Goal: Task Accomplishment & Management: Contribute content

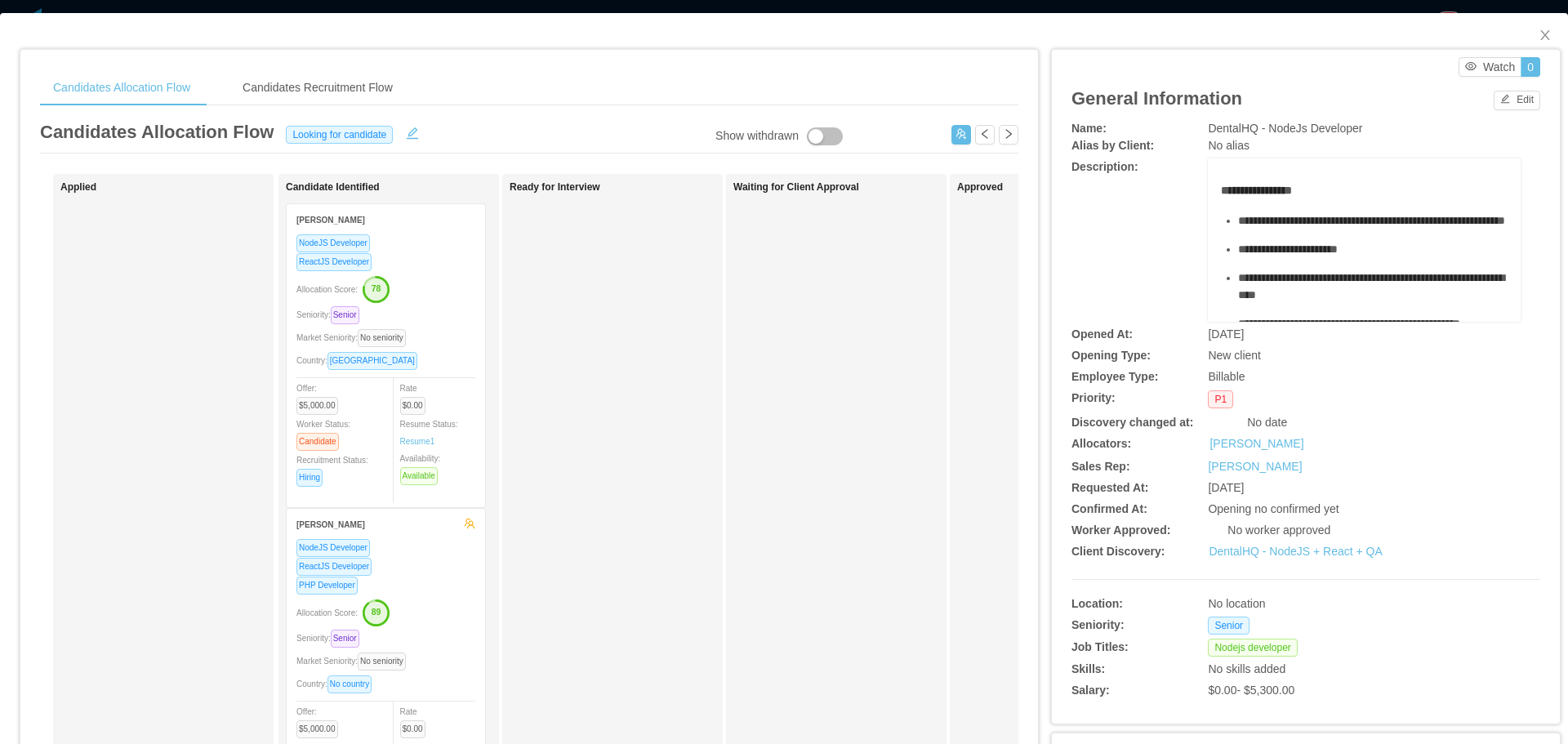
scroll to position [246, 0]
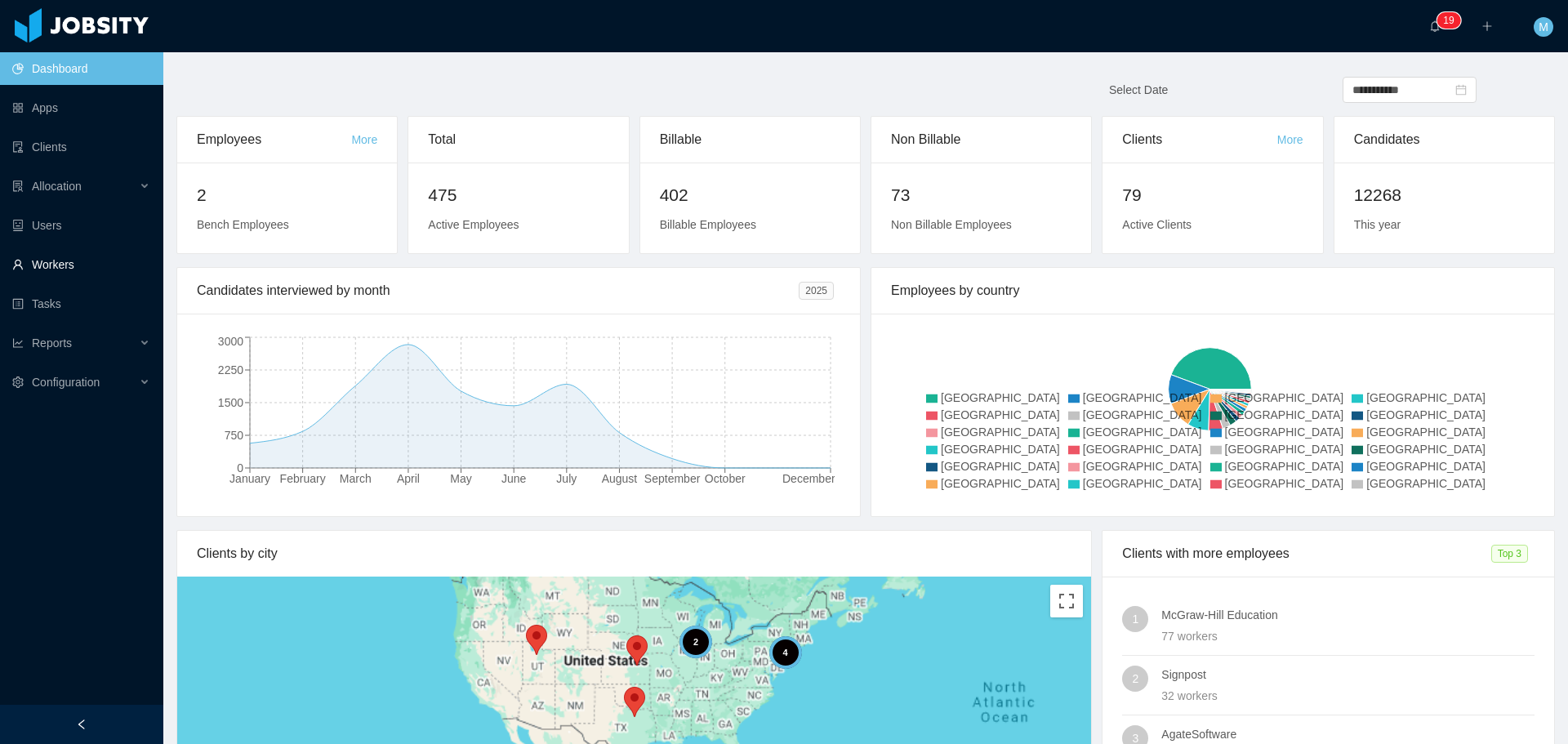
click at [67, 271] on link "Workers" at bounding box center [82, 264] width 138 height 32
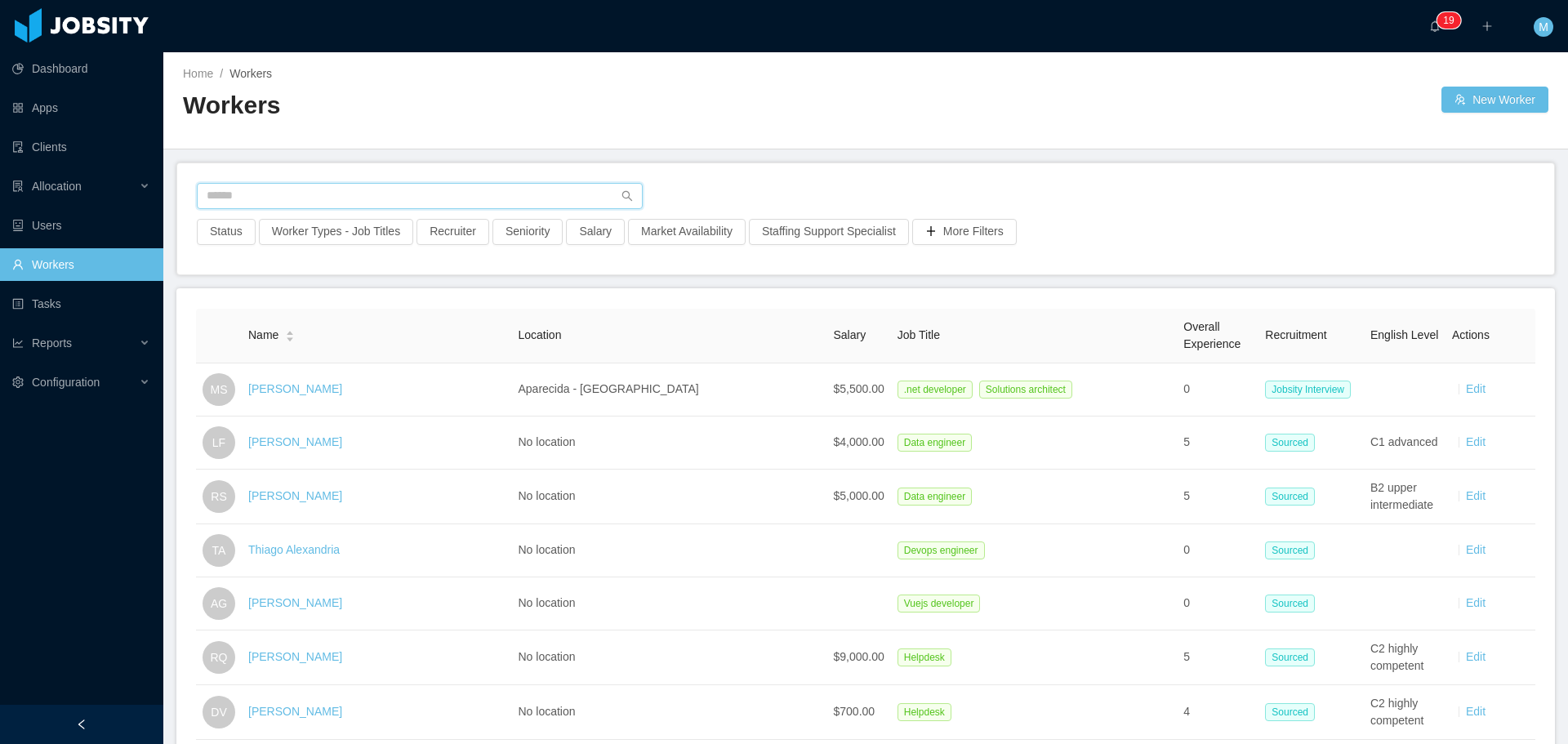
click at [320, 201] on input "text" at bounding box center [420, 196] width 446 height 26
type input "*"
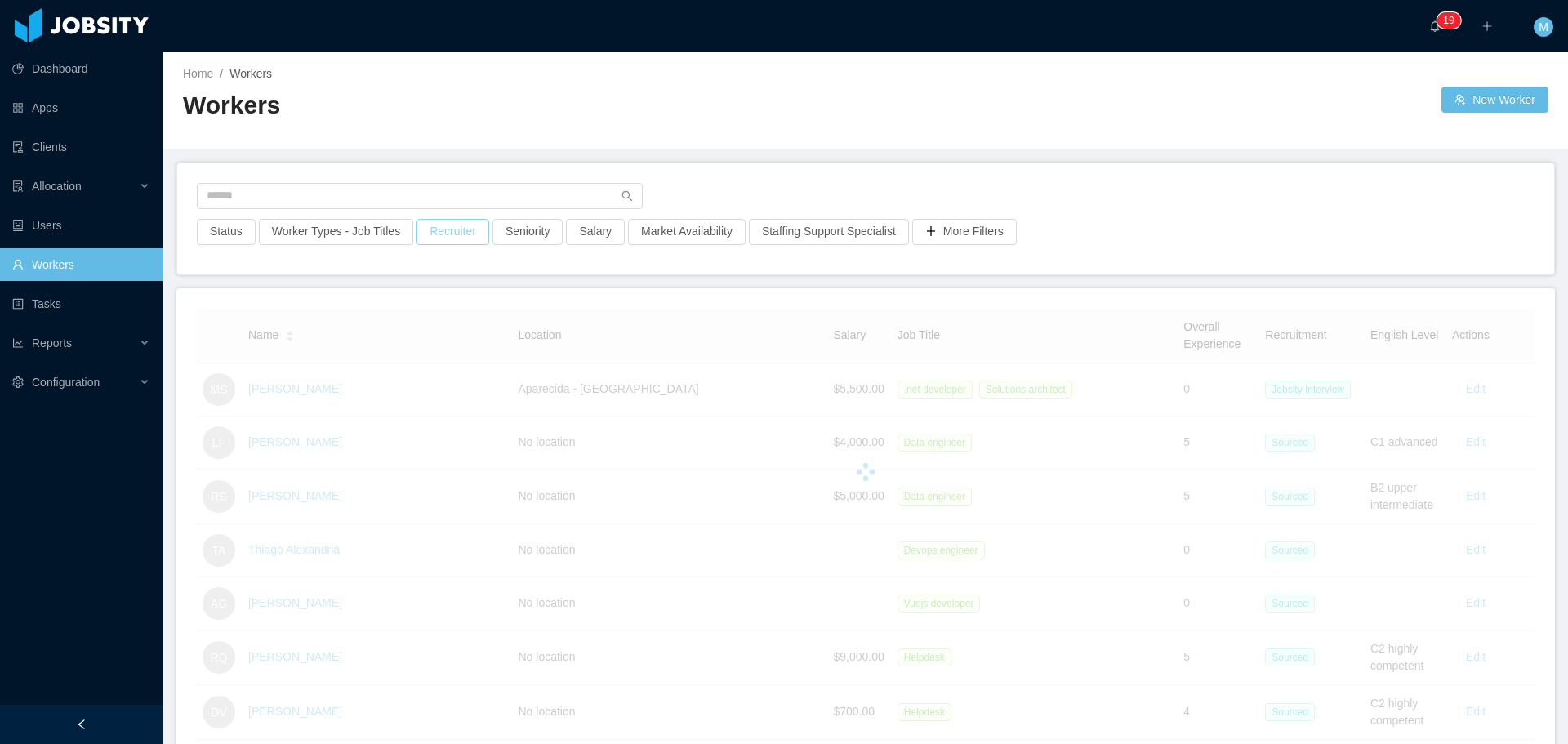
click at [448, 229] on button "Recruiter" at bounding box center [453, 231] width 72 height 26
click at [433, 309] on div at bounding box center [444, 304] width 230 height 24
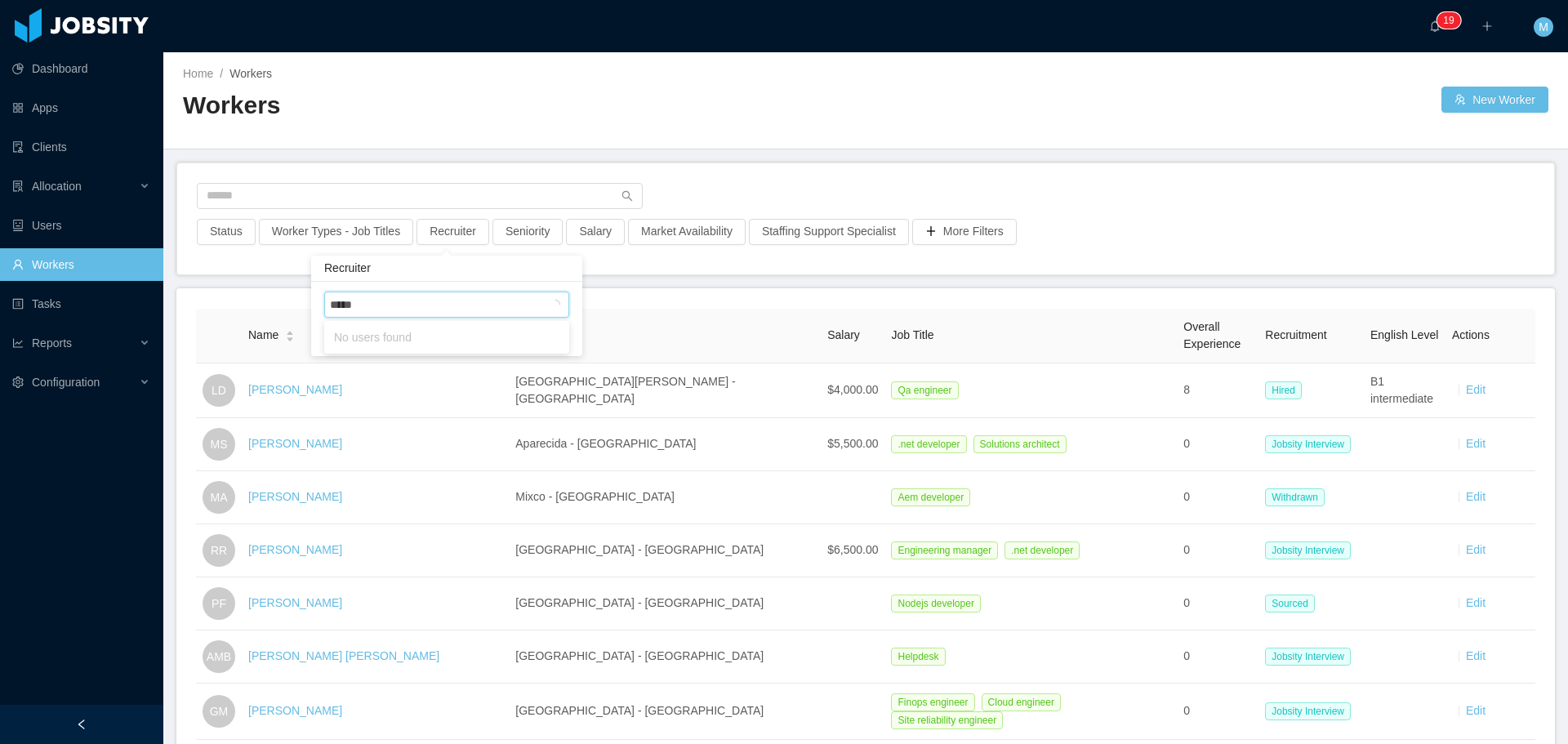
type input "******"
click at [406, 336] on li "[PERSON_NAME]" at bounding box center [447, 337] width 245 height 26
click at [571, 330] on button "Apply" at bounding box center [558, 337] width 38 height 19
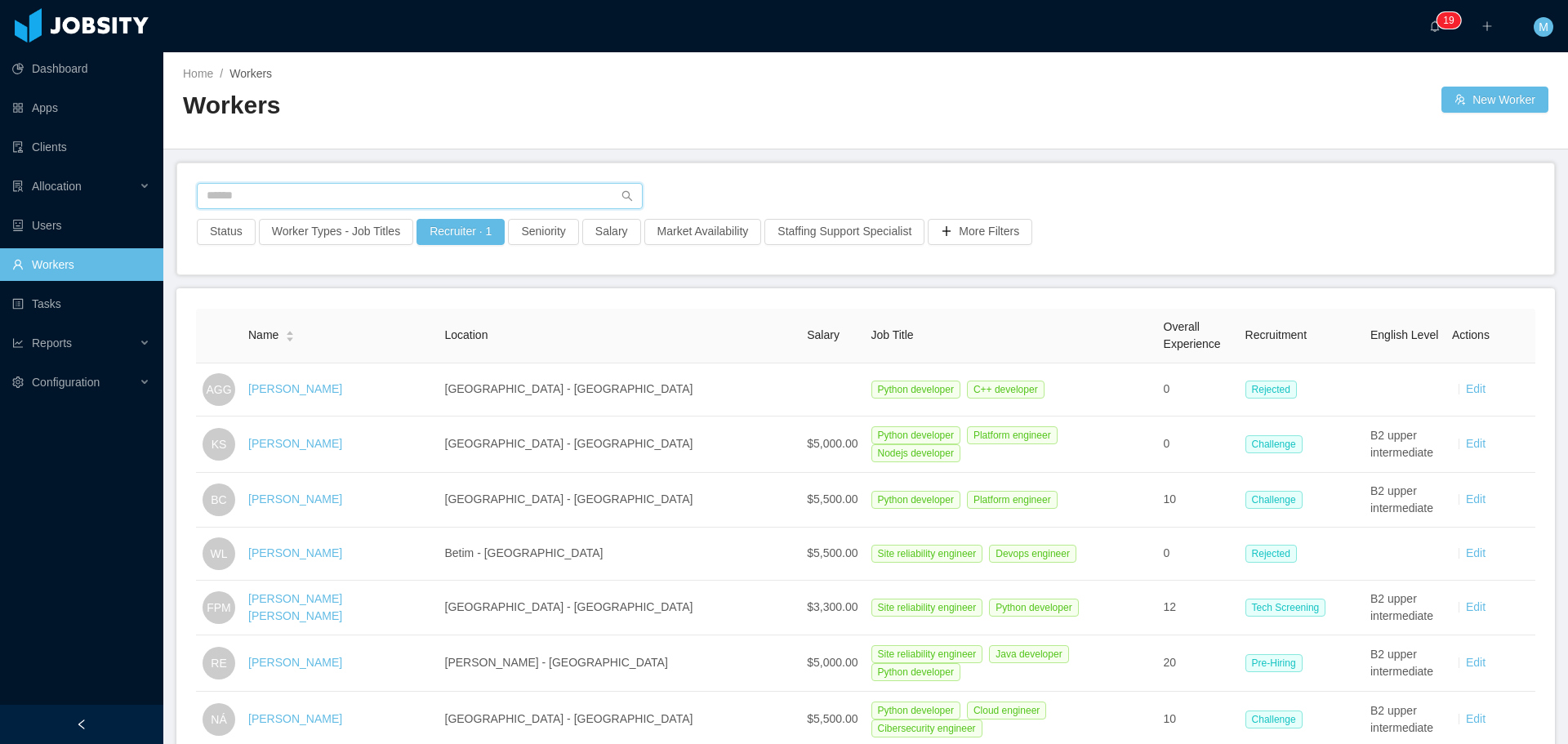
click at [291, 201] on input "text" at bounding box center [420, 196] width 446 height 26
click at [838, 186] on div at bounding box center [866, 201] width 1338 height 36
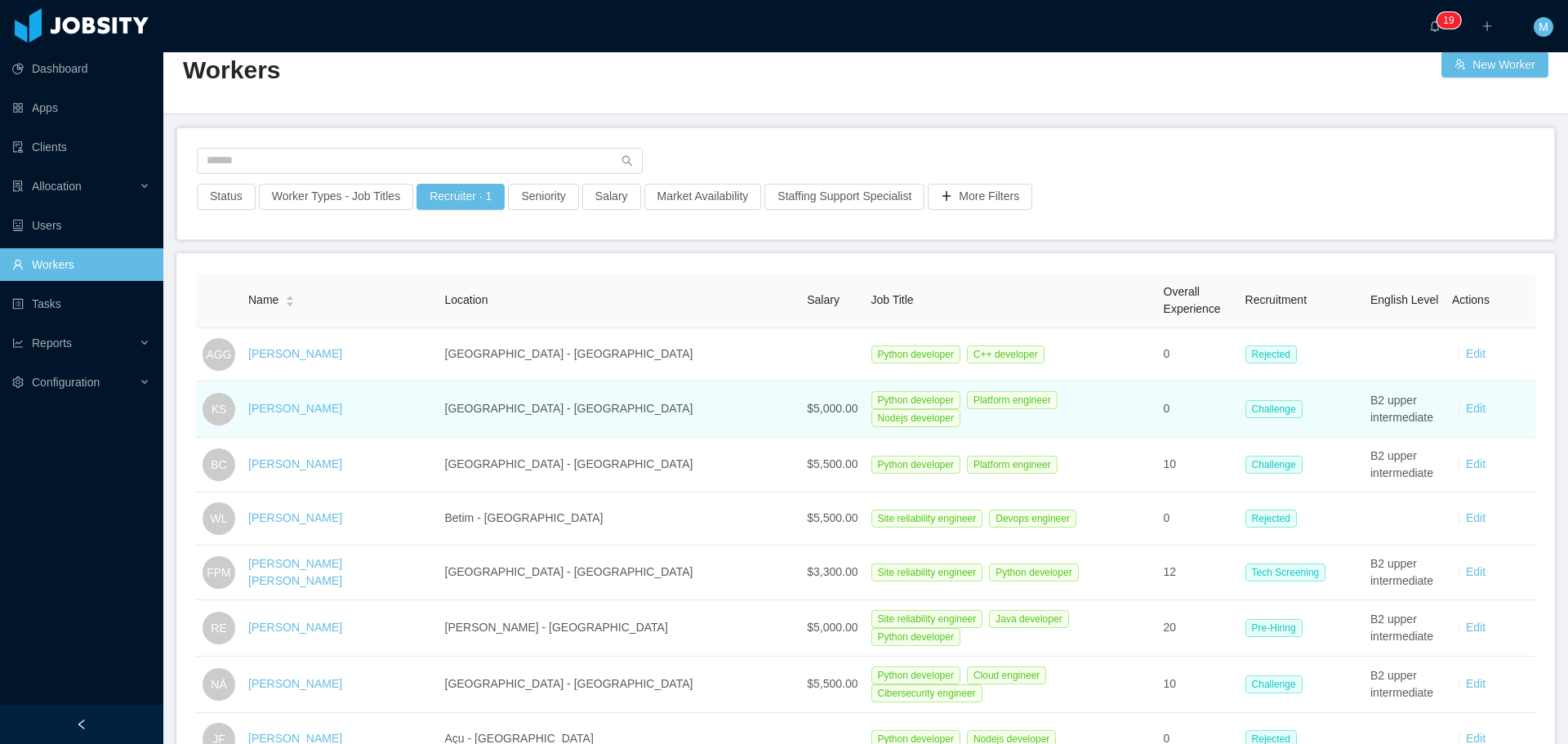
scroll to position [163, 0]
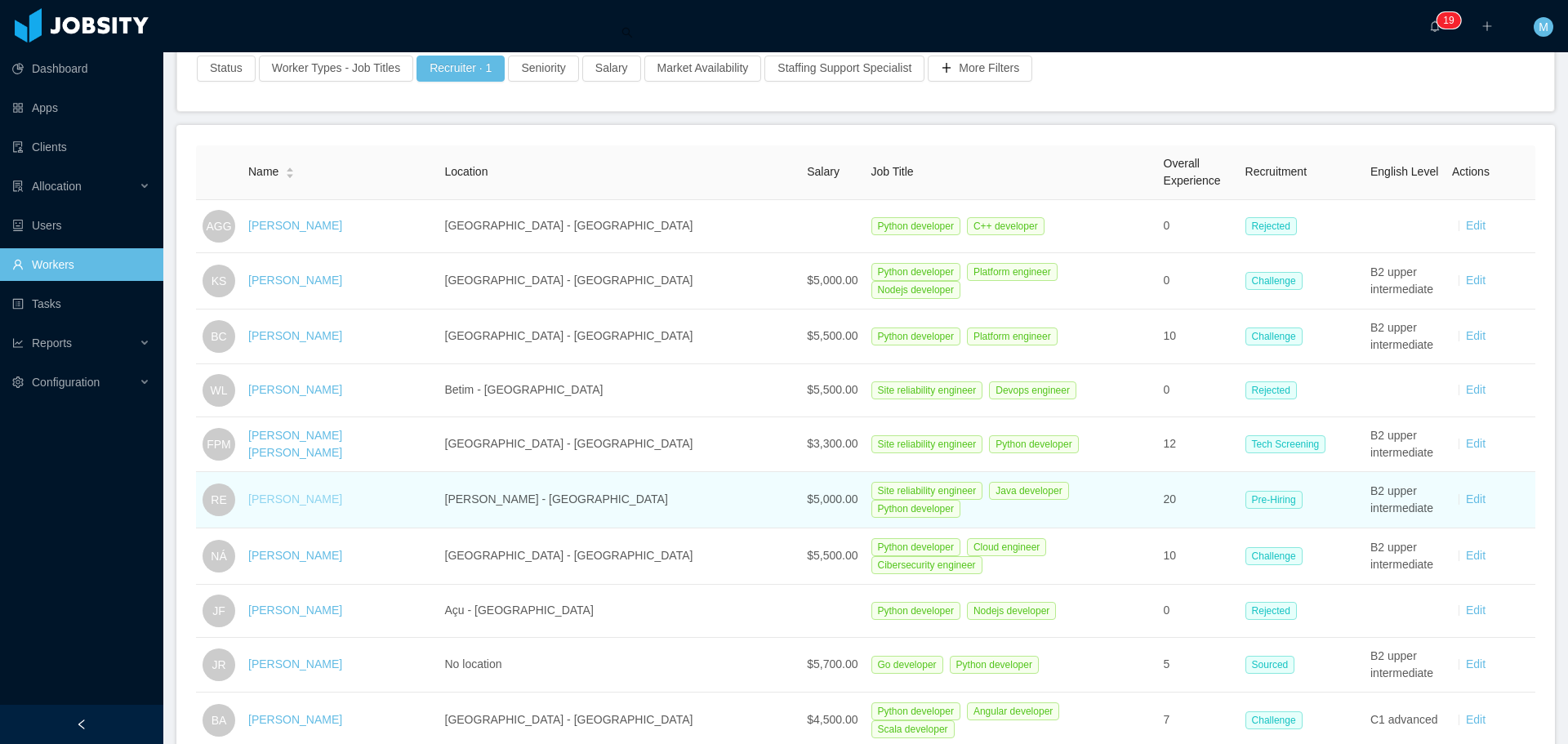
click at [309, 500] on link "[PERSON_NAME]" at bounding box center [294, 499] width 94 height 13
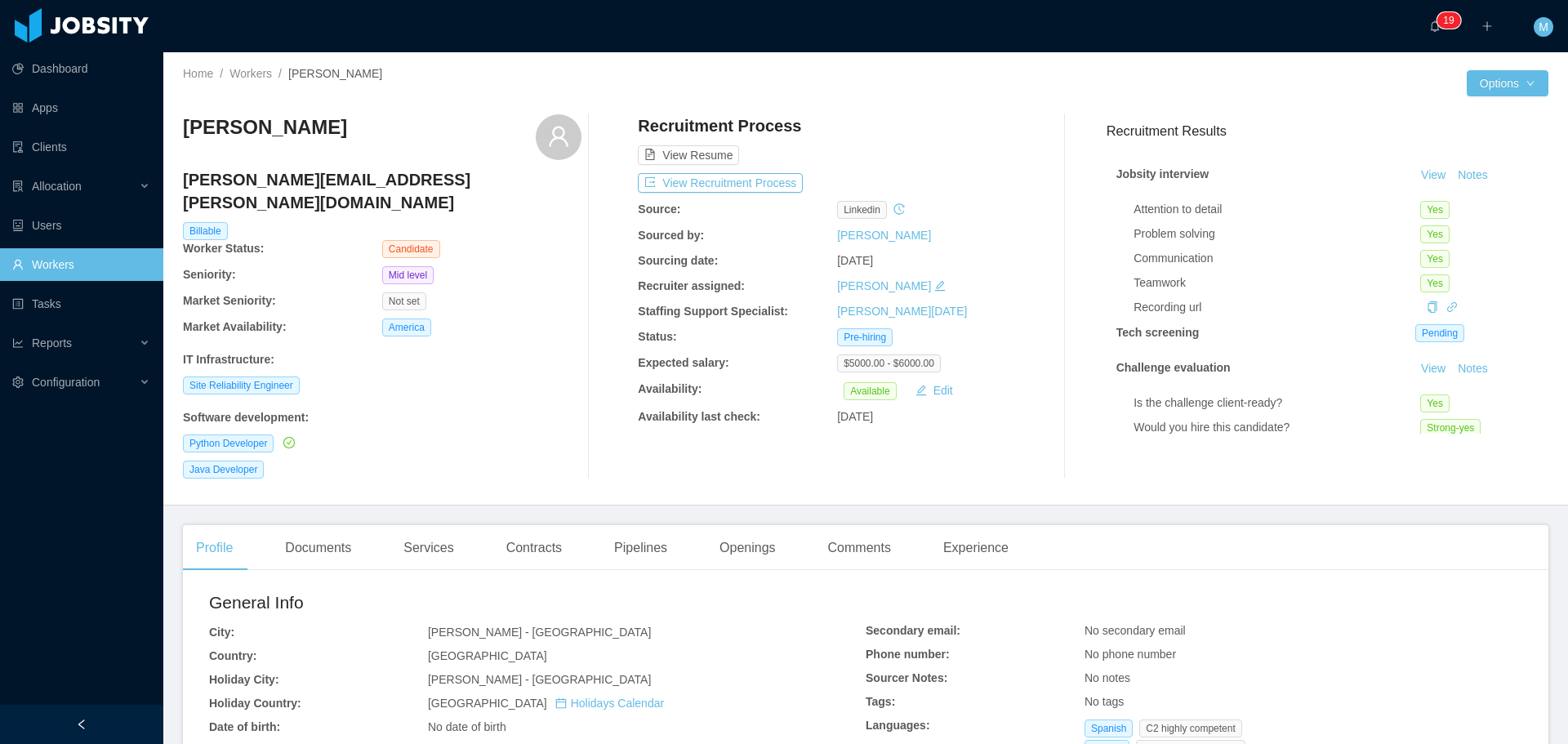
drag, startPoint x: 345, startPoint y: 122, endPoint x: 171, endPoint y: 125, distance: 174.0
click at [171, 125] on div "Home / Workers / [PERSON_NAME] / Options [PERSON_NAME] [PERSON_NAME][EMAIL_ADDR…" at bounding box center [865, 279] width 1405 height 454
copy h3 "[PERSON_NAME]"
drag, startPoint x: 388, startPoint y: 180, endPoint x: 184, endPoint y: 184, distance: 204.0
click at [184, 184] on h4 "[PERSON_NAME][EMAIL_ADDRESS][PERSON_NAME][DOMAIN_NAME]" at bounding box center [382, 191] width 398 height 46
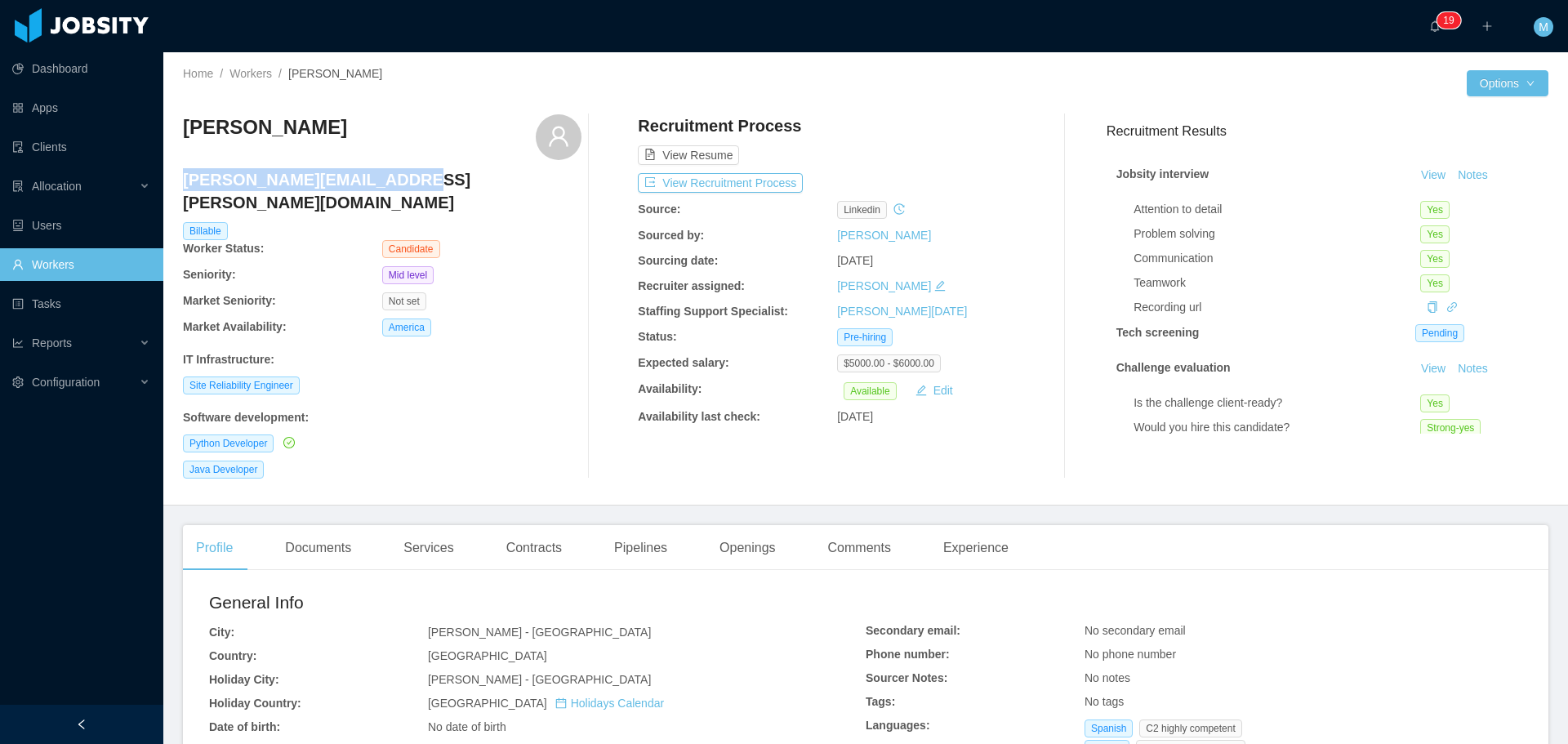
copy h4 "[PERSON_NAME][EMAIL_ADDRESS][PERSON_NAME][DOMAIN_NAME]"
click at [709, 182] on button "View Recruitment Process" at bounding box center [720, 183] width 165 height 20
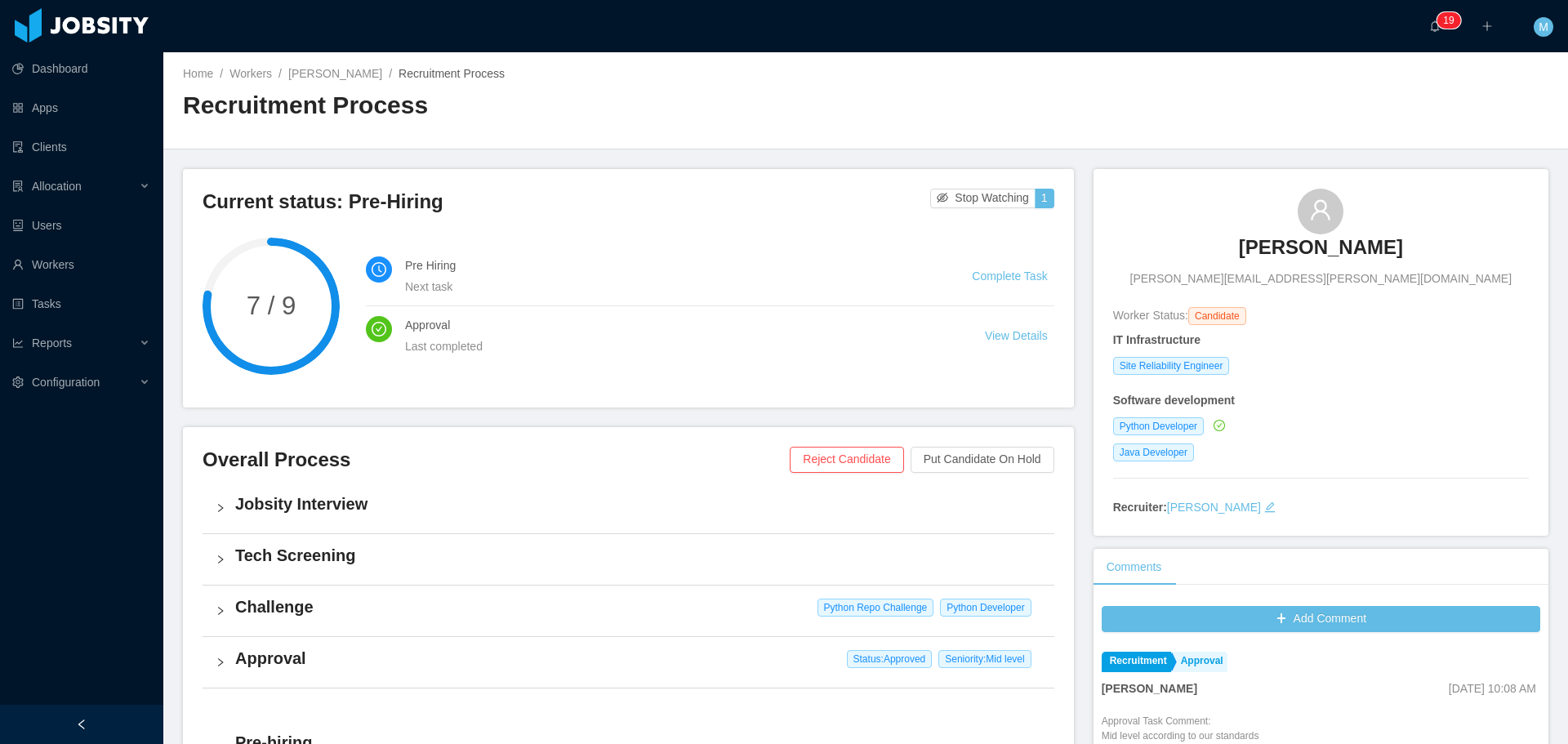
drag, startPoint x: 1383, startPoint y: 257, endPoint x: 1224, endPoint y: 258, distance: 159.0
click at [1224, 258] on div "[PERSON_NAME] [PERSON_NAME][EMAIL_ADDRESS][PERSON_NAME][DOMAIN_NAME]" at bounding box center [1321, 238] width 416 height 99
copy h3 "[PERSON_NAME]"
click at [313, 71] on link "[PERSON_NAME]" at bounding box center [335, 74] width 94 height 13
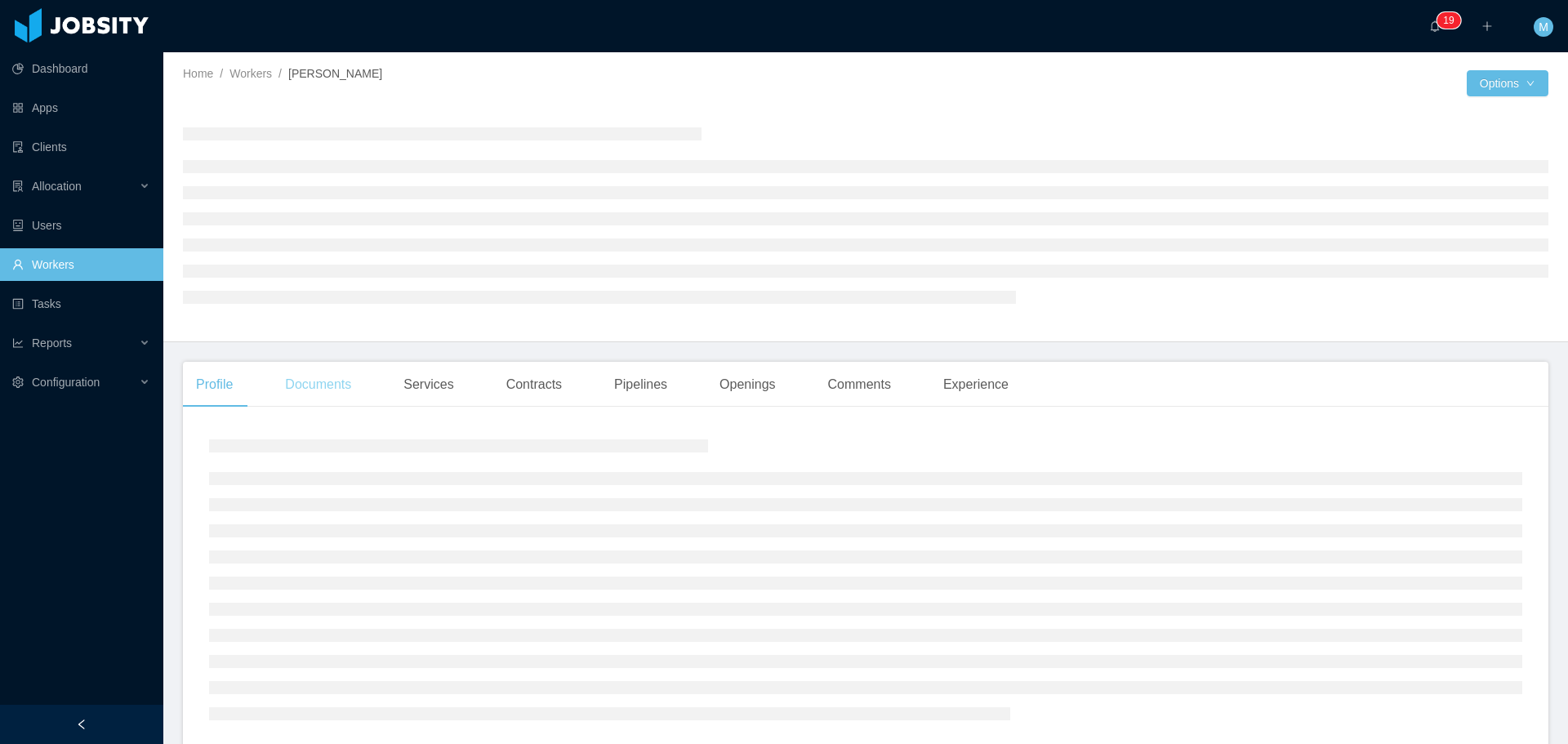
click at [318, 382] on div "Documents" at bounding box center [318, 384] width 92 height 46
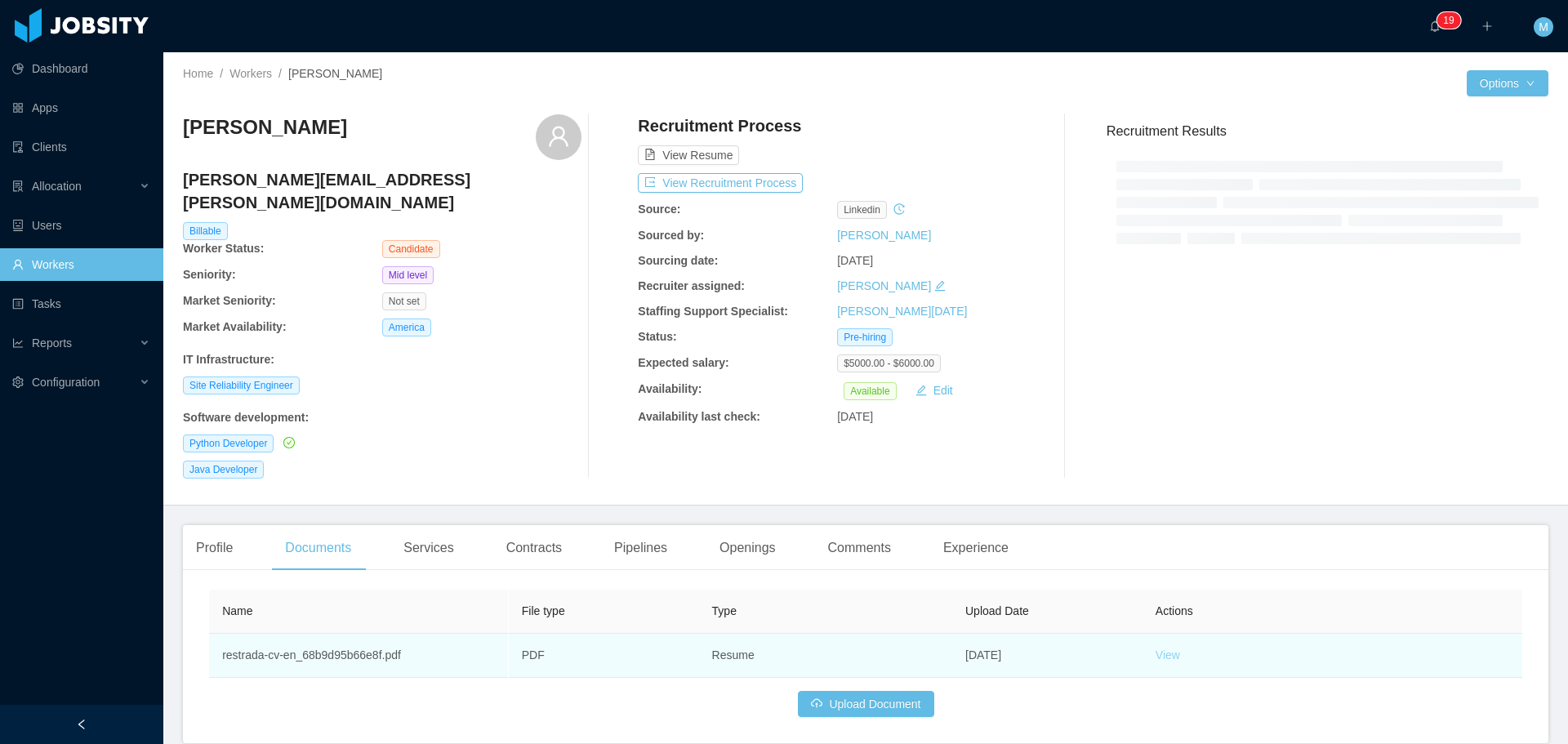
click at [1164, 649] on link "View" at bounding box center [1166, 656] width 24 height 13
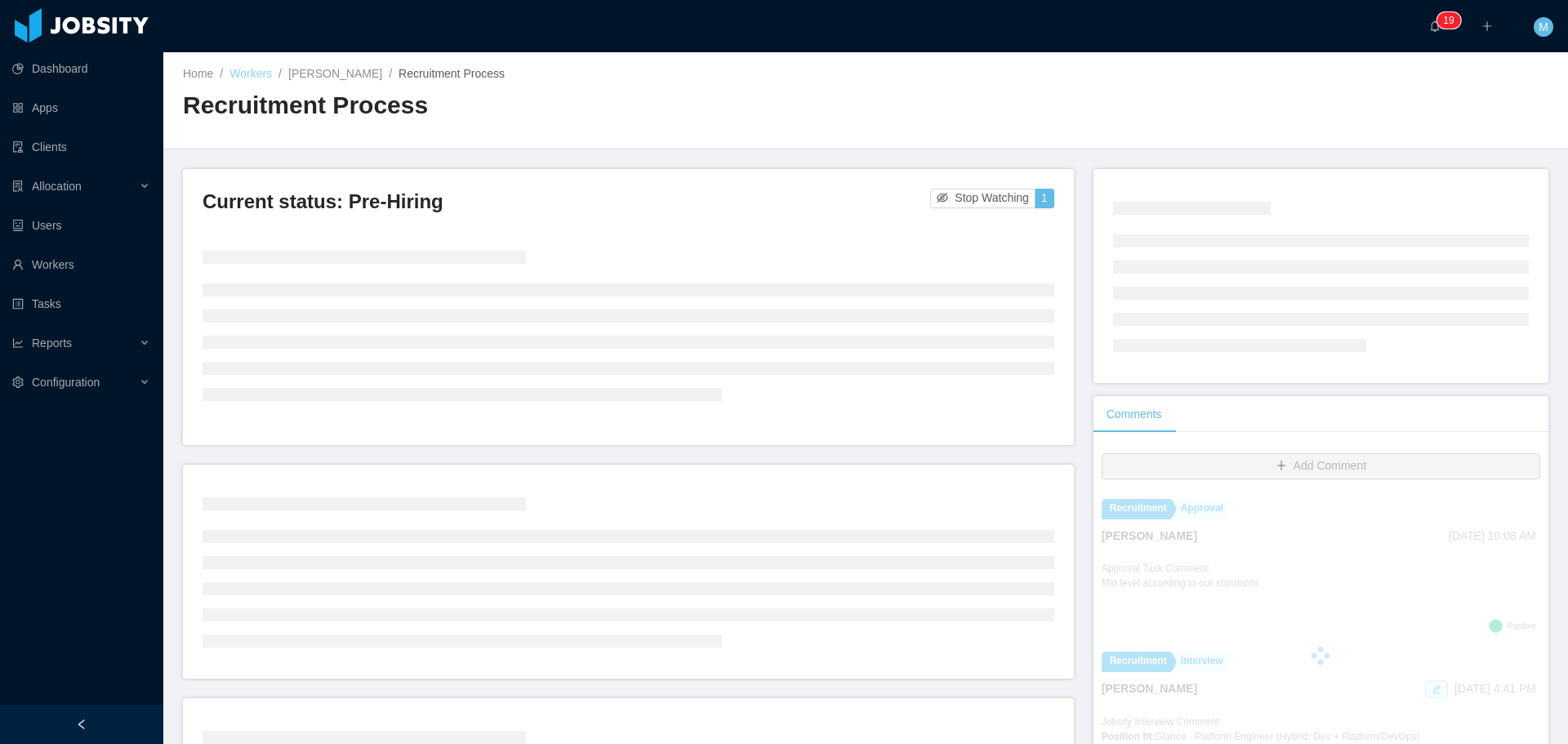
click at [252, 73] on link "Workers" at bounding box center [250, 74] width 42 height 13
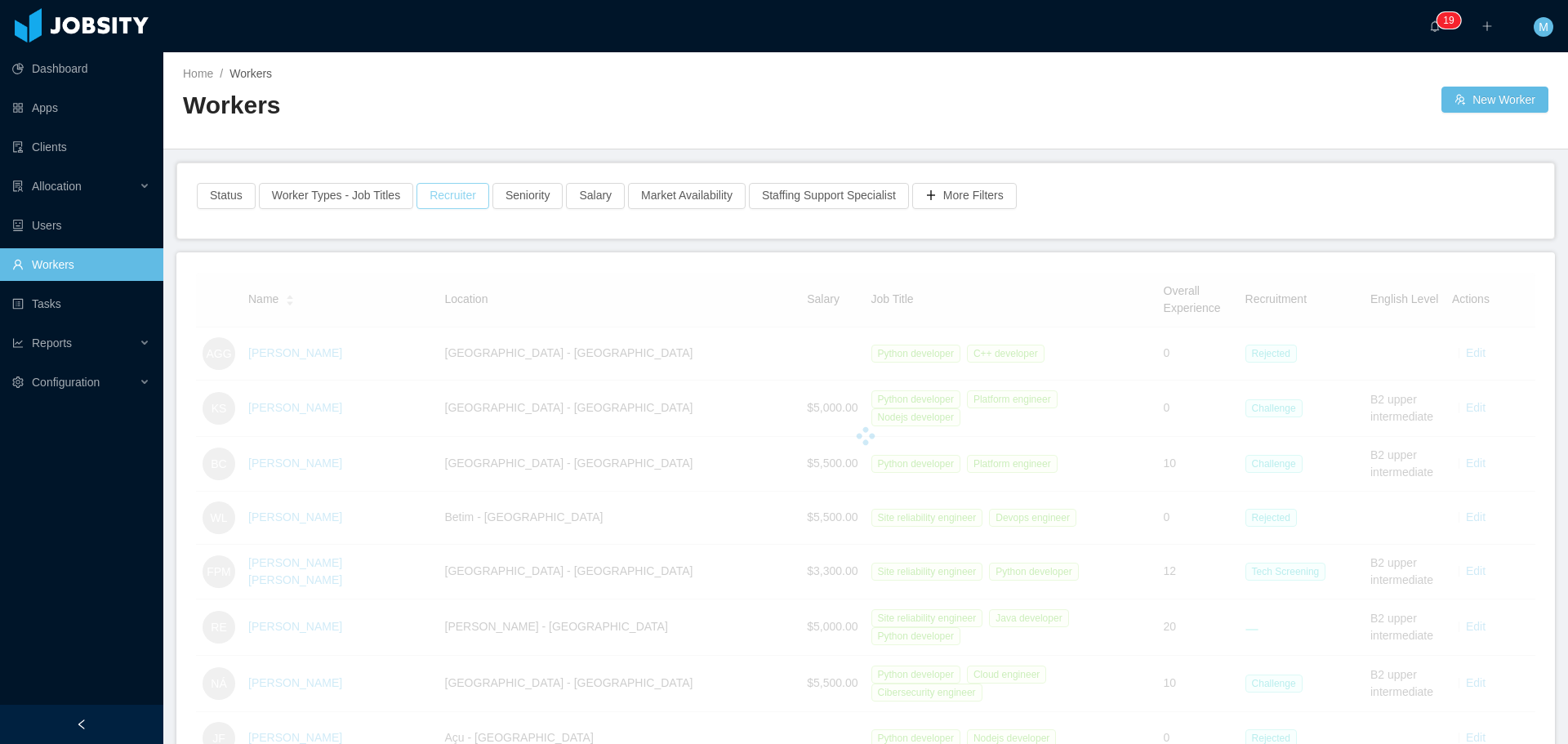
click at [451, 193] on button "Recruiter" at bounding box center [453, 196] width 72 height 26
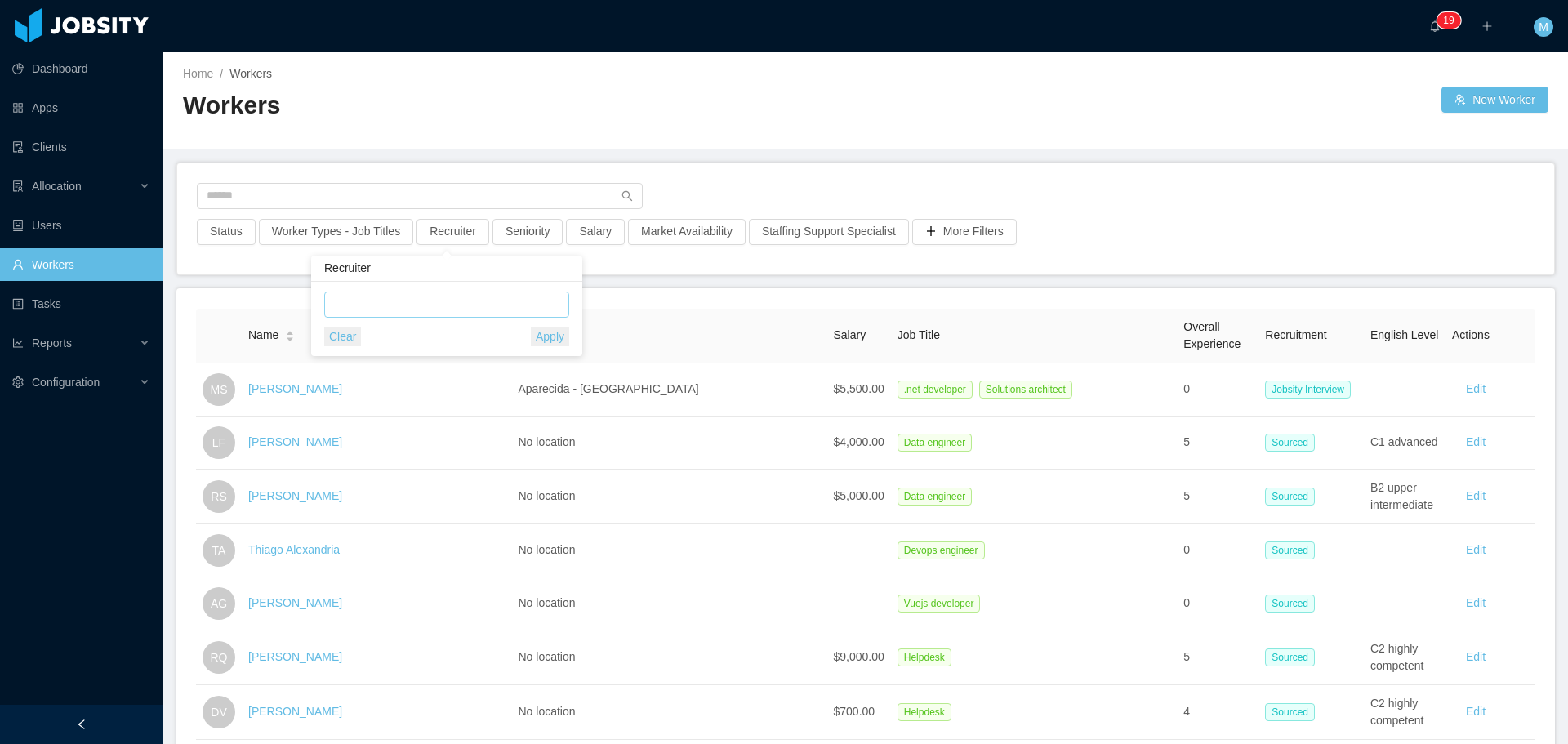
click at [396, 299] on div at bounding box center [444, 304] width 230 height 24
click at [408, 334] on li "[PERSON_NAME]" at bounding box center [447, 337] width 245 height 26
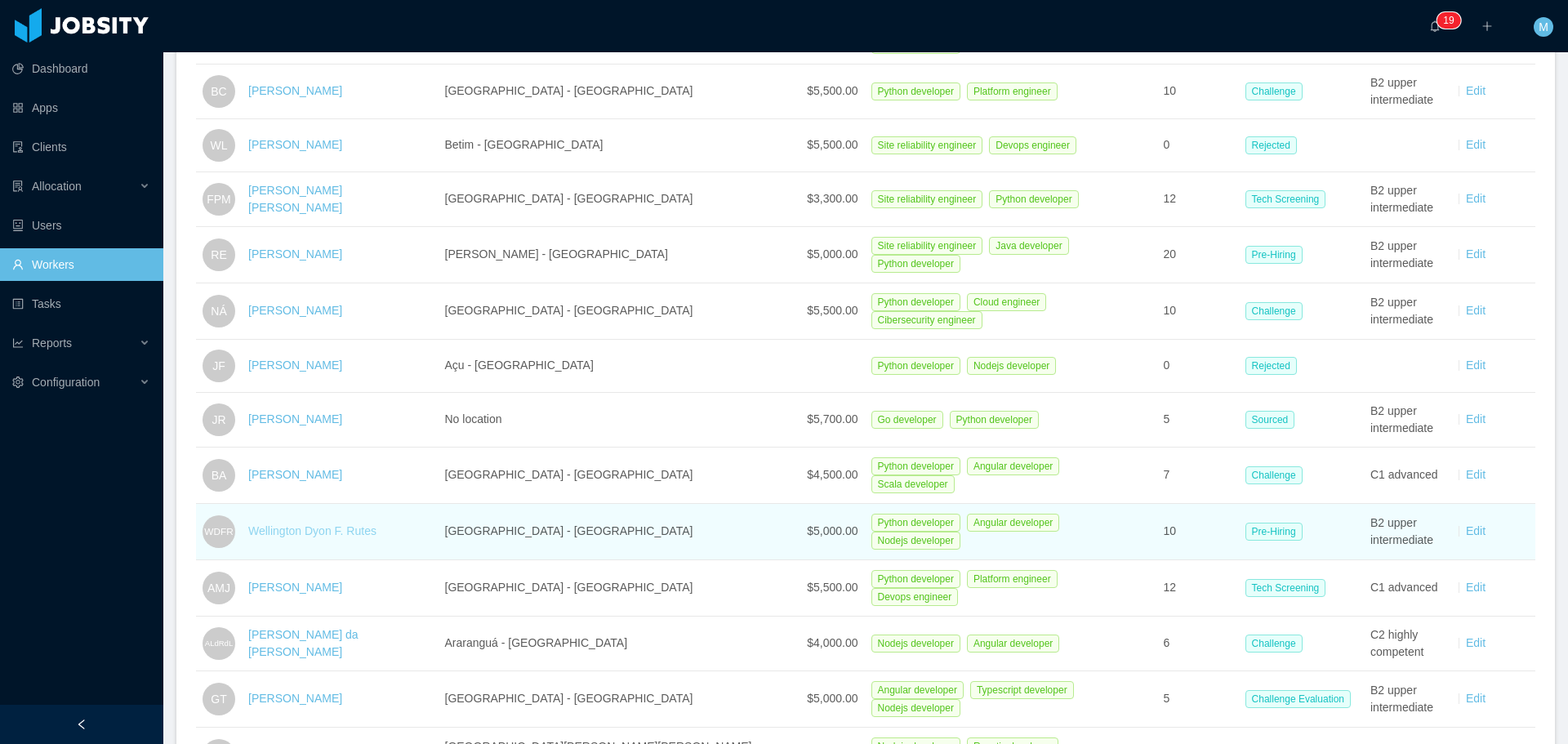
click at [325, 524] on link "Wellington Dyon F. Rutes" at bounding box center [312, 531] width 128 height 13
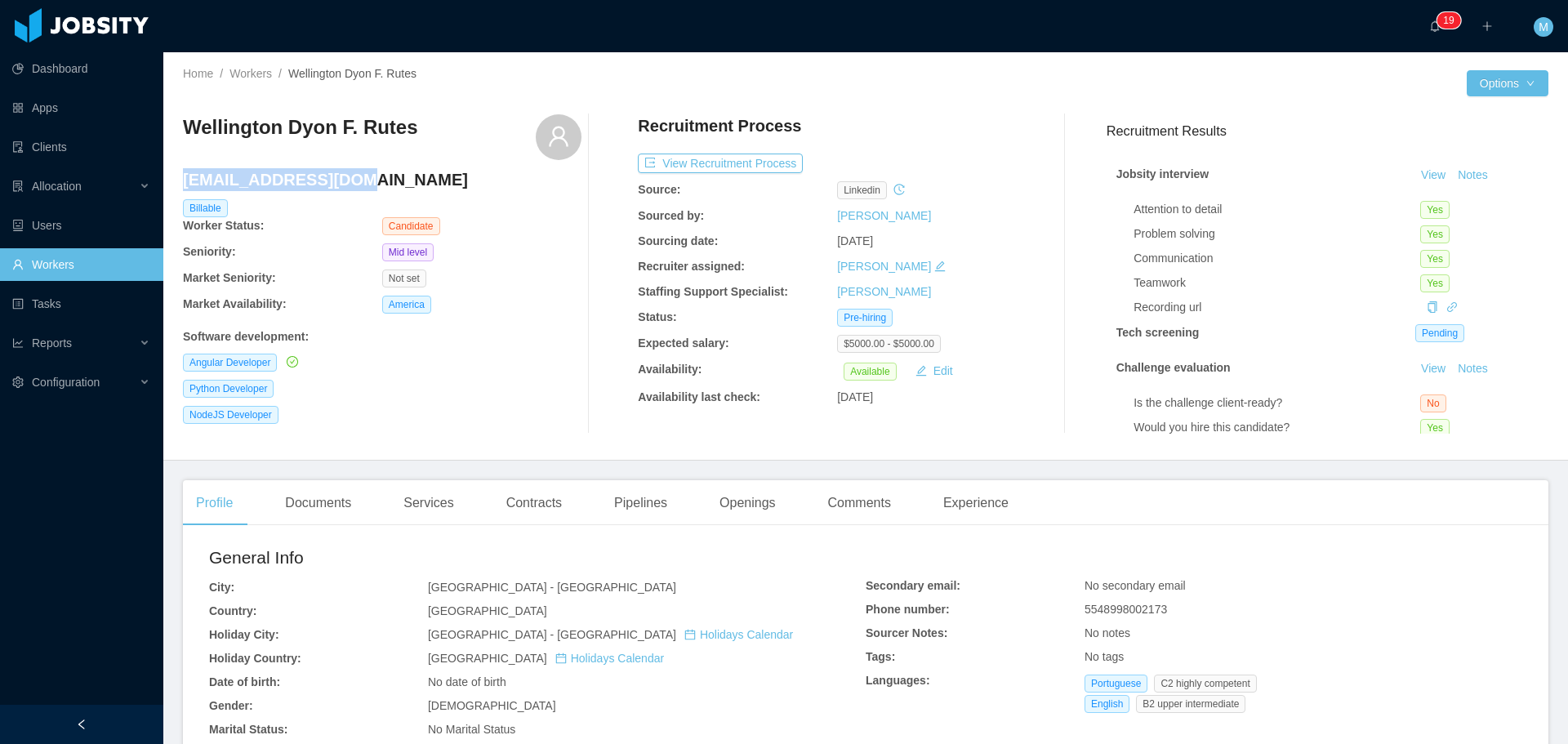
drag, startPoint x: 351, startPoint y: 182, endPoint x: 183, endPoint y: 188, distance: 168.1
click at [183, 188] on h4 "[EMAIL_ADDRESS][DOMAIN_NAME]" at bounding box center [382, 179] width 398 height 22
copy h4 "[EMAIL_ADDRESS][DOMAIN_NAME]"
click at [251, 136] on h3 "Wellington Dyon F. Rutes" at bounding box center [300, 126] width 235 height 26
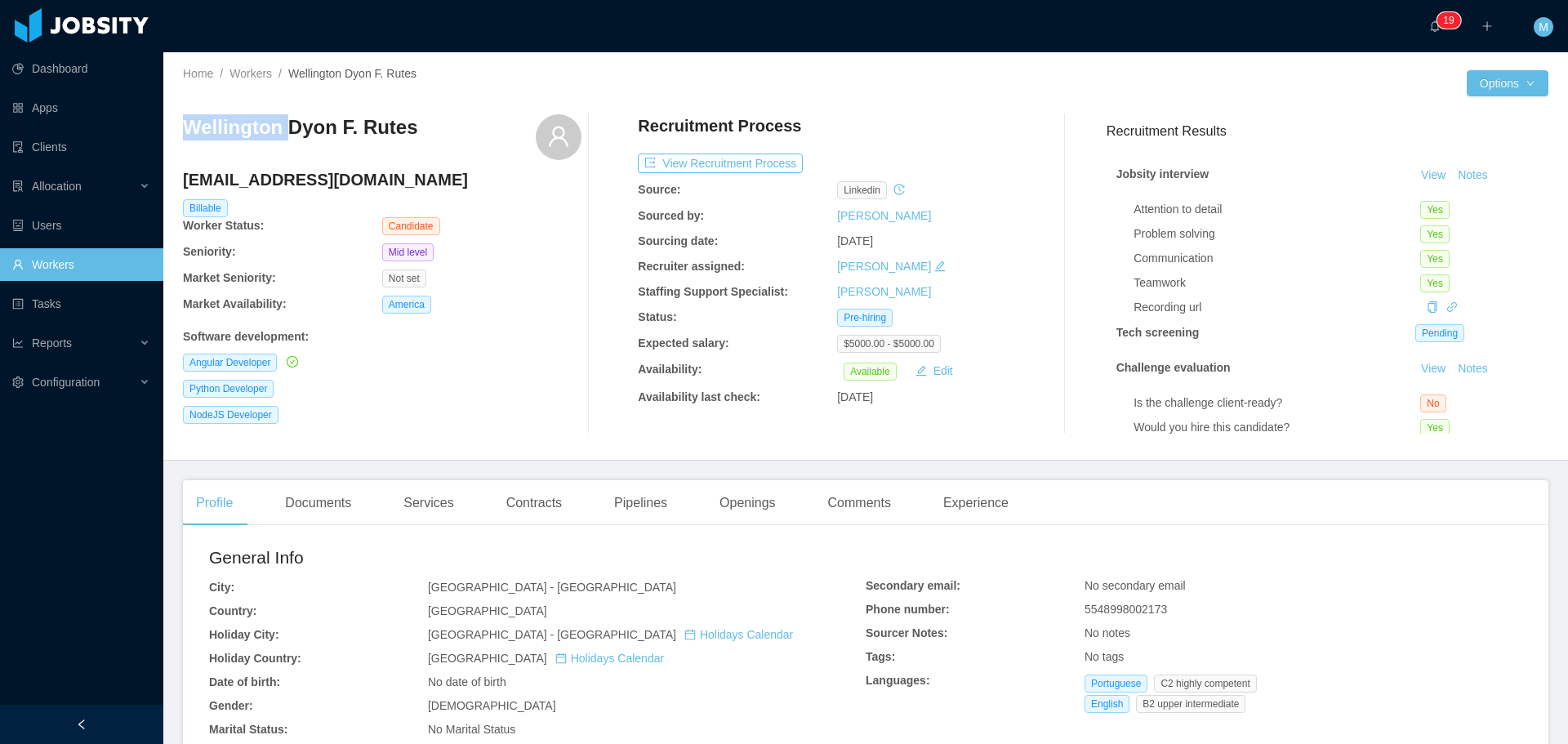
copy h3 "[GEOGRAPHIC_DATA]"
click at [324, 498] on div "Documents" at bounding box center [318, 503] width 92 height 46
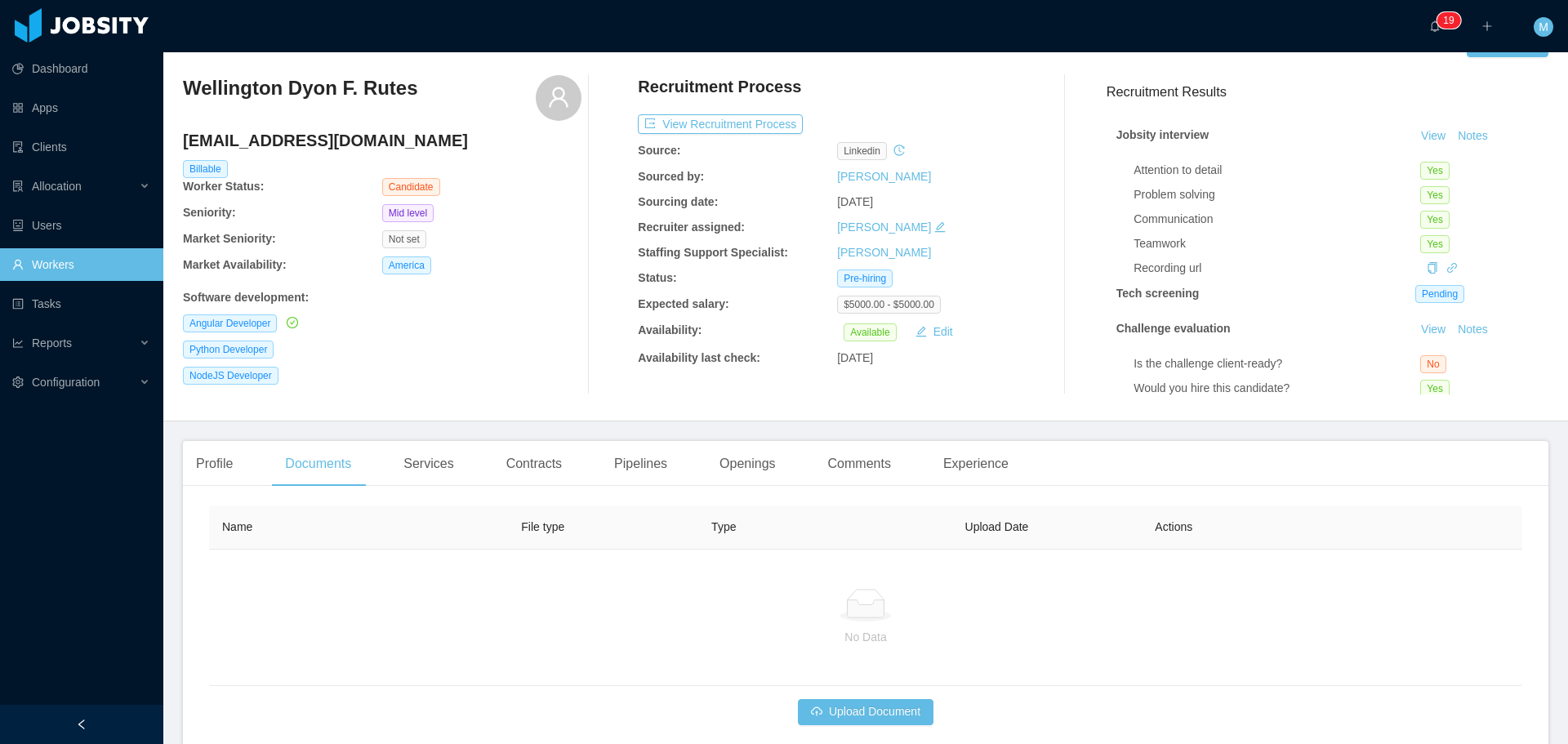
scroll to position [122, 0]
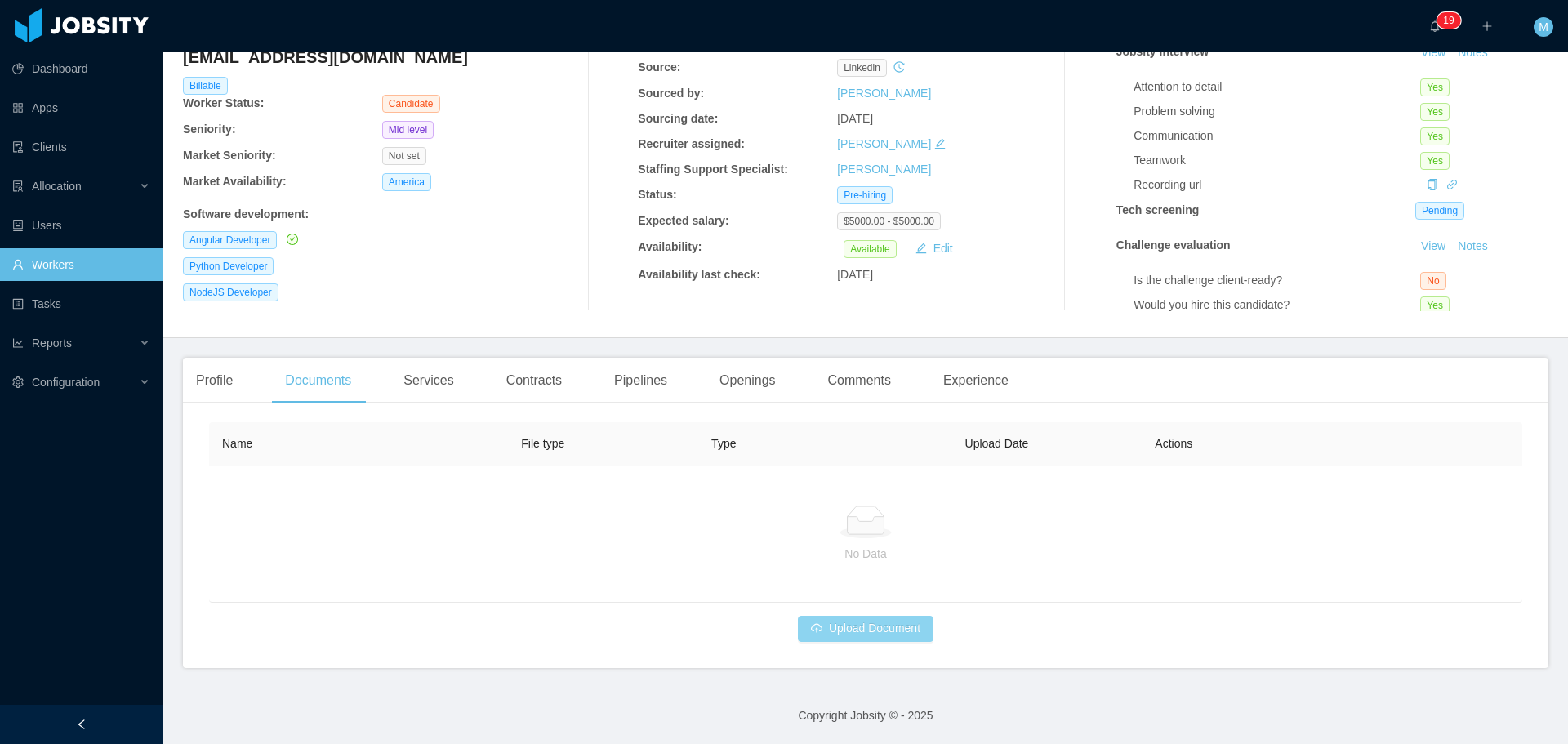
click at [862, 633] on button "Upload Document" at bounding box center [865, 628] width 136 height 26
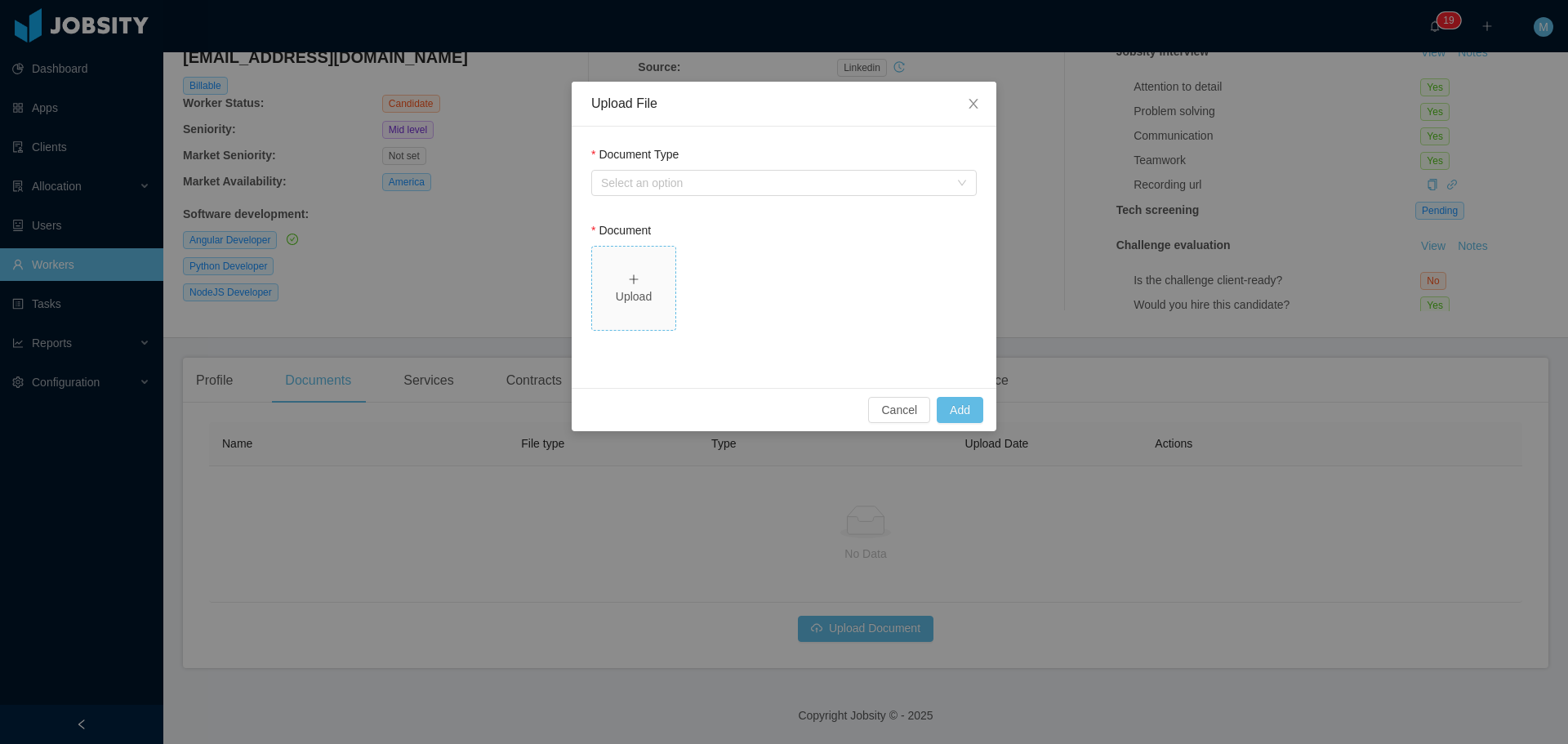
click at [640, 302] on div "Upload" at bounding box center [634, 297] width 70 height 17
click at [646, 186] on div "Select an option" at bounding box center [775, 183] width 348 height 17
click at [1166, 342] on div "Upload File Document Type Select an option Document Upload Cancel Add" at bounding box center [784, 372] width 1568 height 744
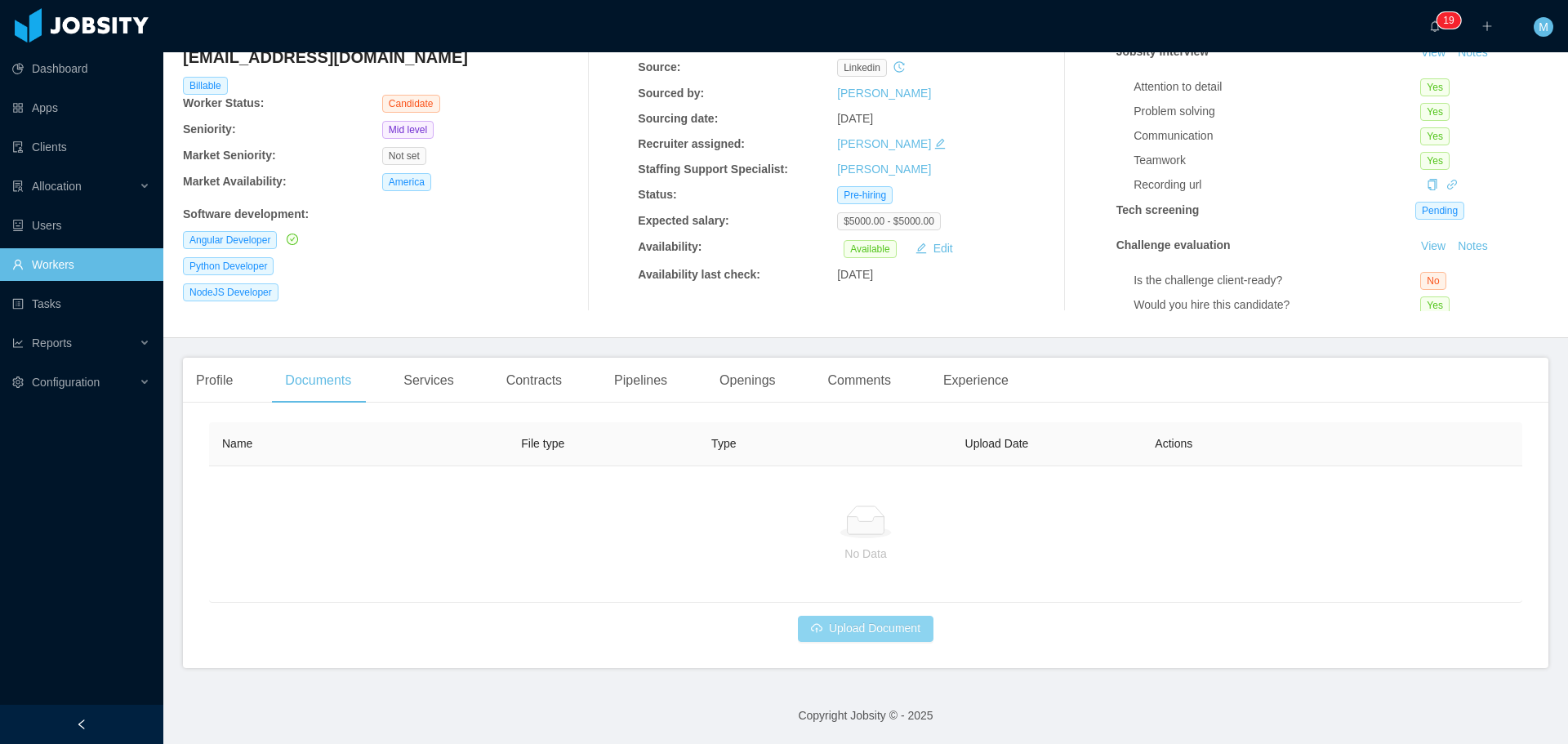
click at [833, 629] on button "Upload Document" at bounding box center [865, 628] width 136 height 26
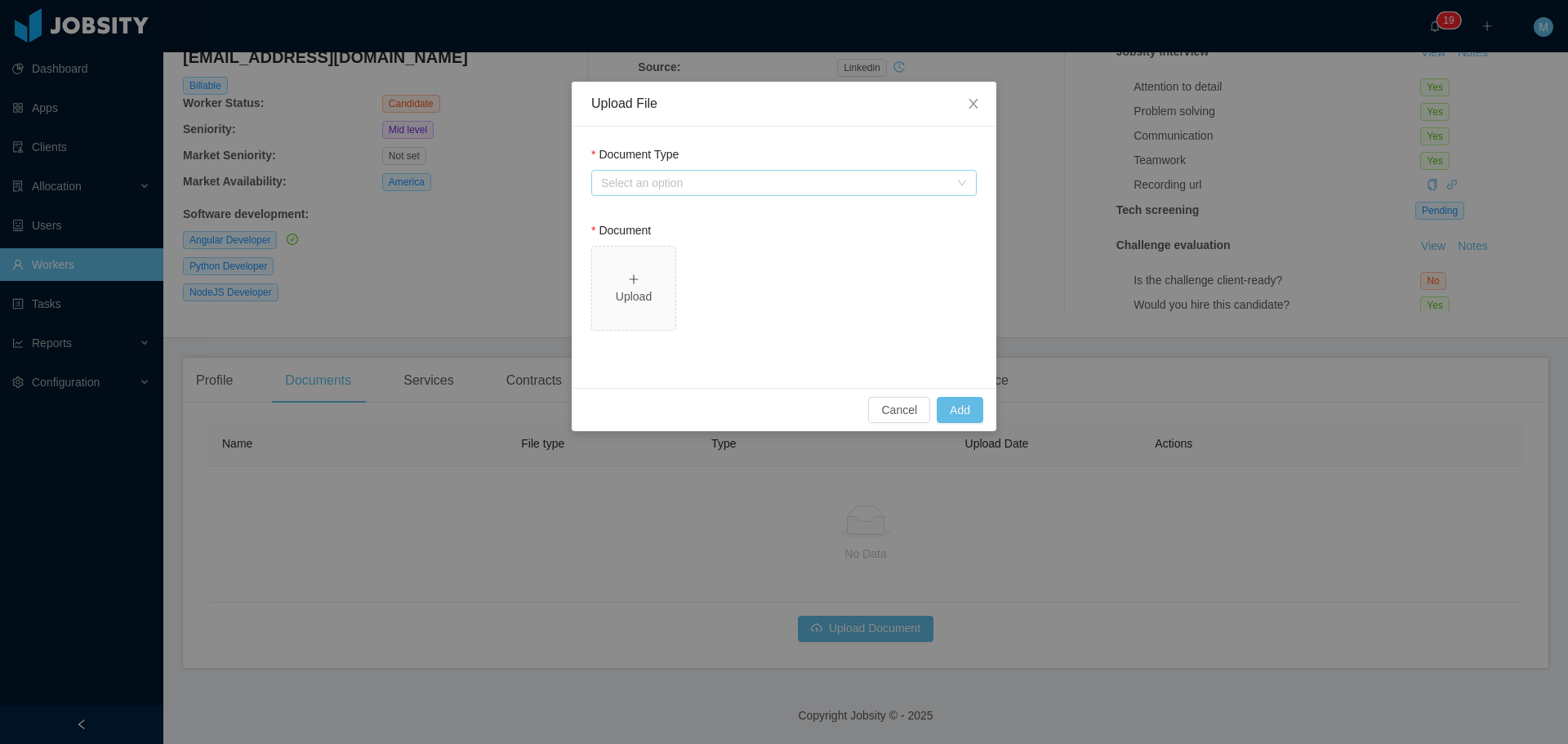
click at [695, 186] on div "Select an option" at bounding box center [775, 183] width 348 height 17
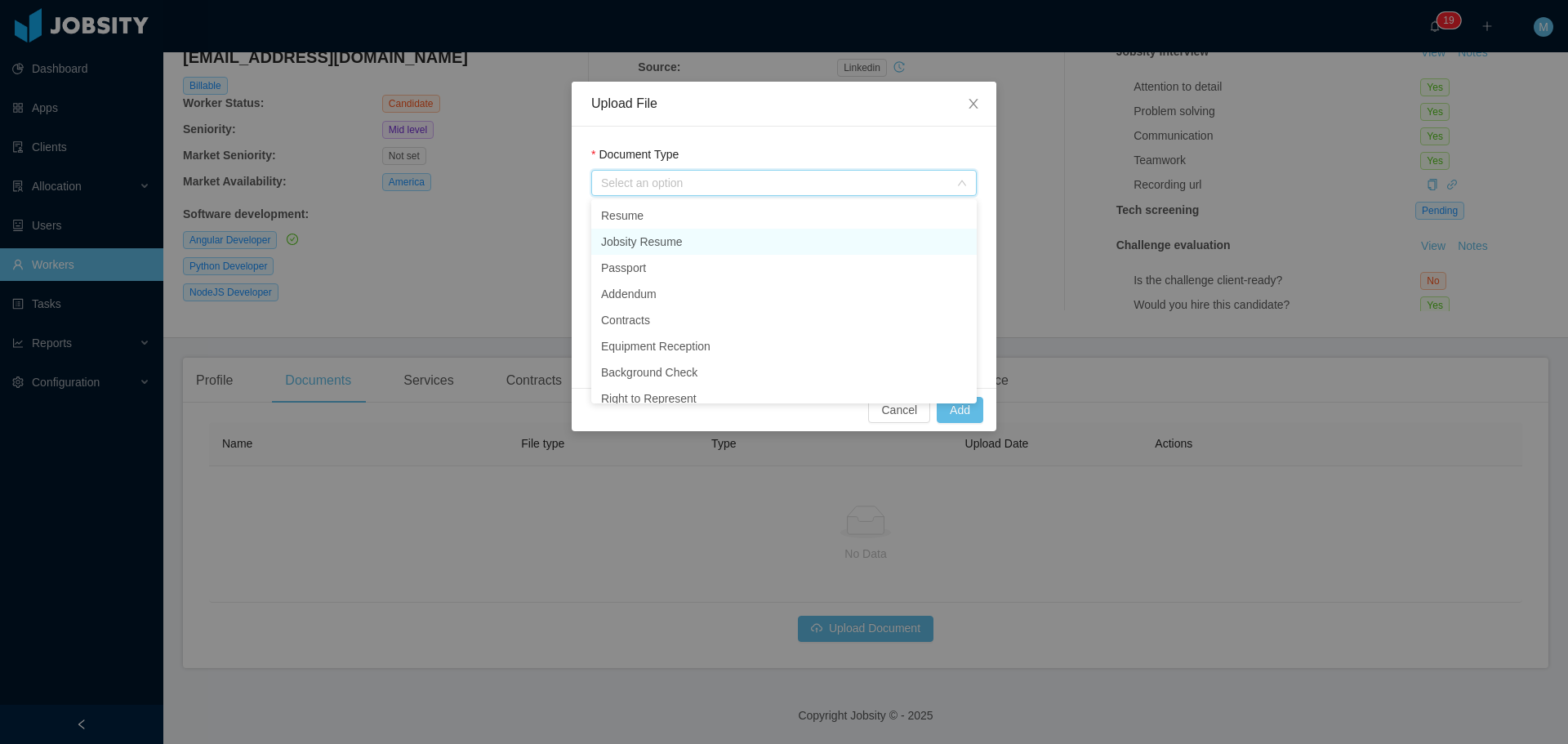
click at [691, 249] on li "Jobsity Resume" at bounding box center [784, 241] width 385 height 26
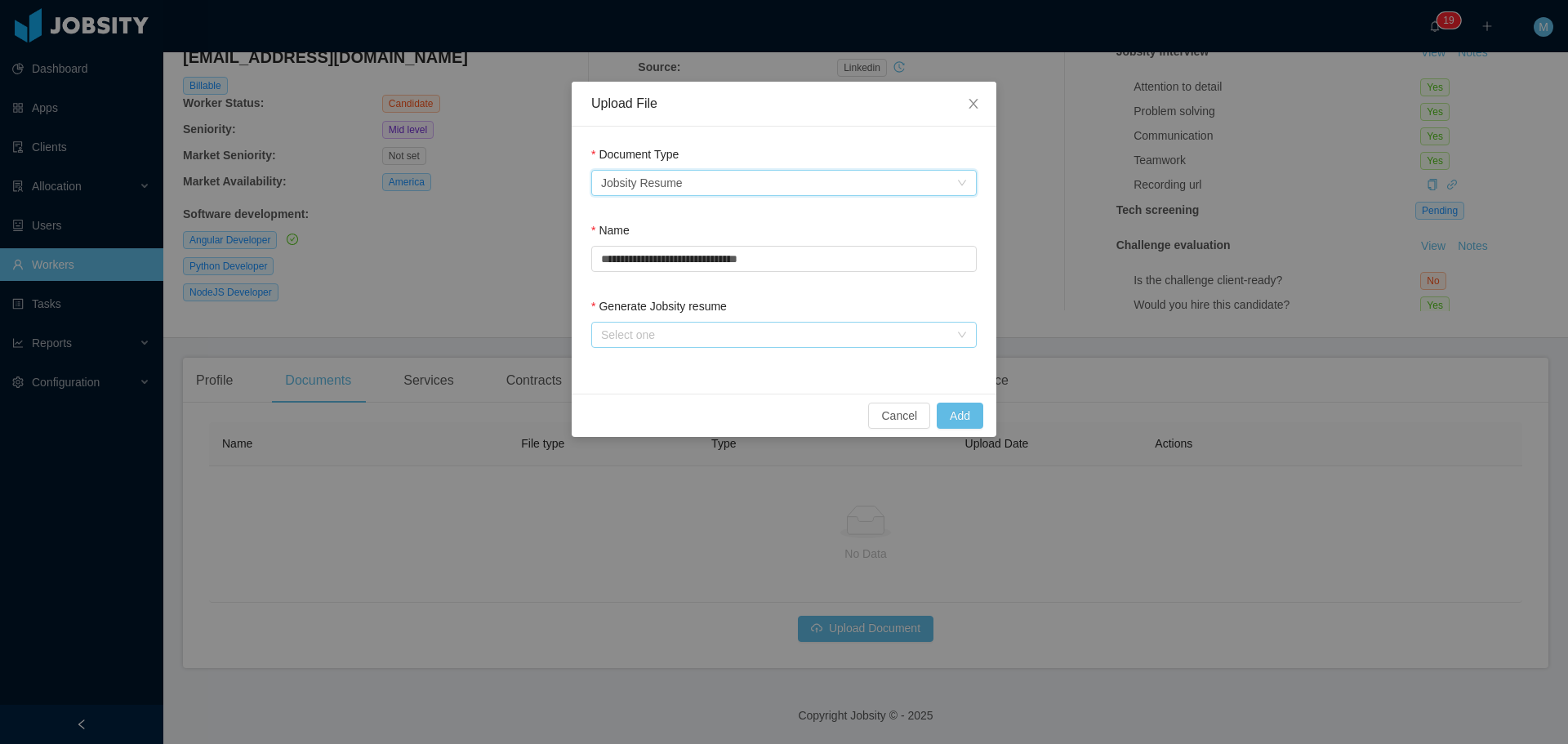
click at [910, 337] on div "Select one" at bounding box center [775, 335] width 348 height 17
click at [636, 372] on li "From Template" at bounding box center [784, 367] width 385 height 26
click at [959, 418] on button "Add" at bounding box center [960, 415] width 47 height 26
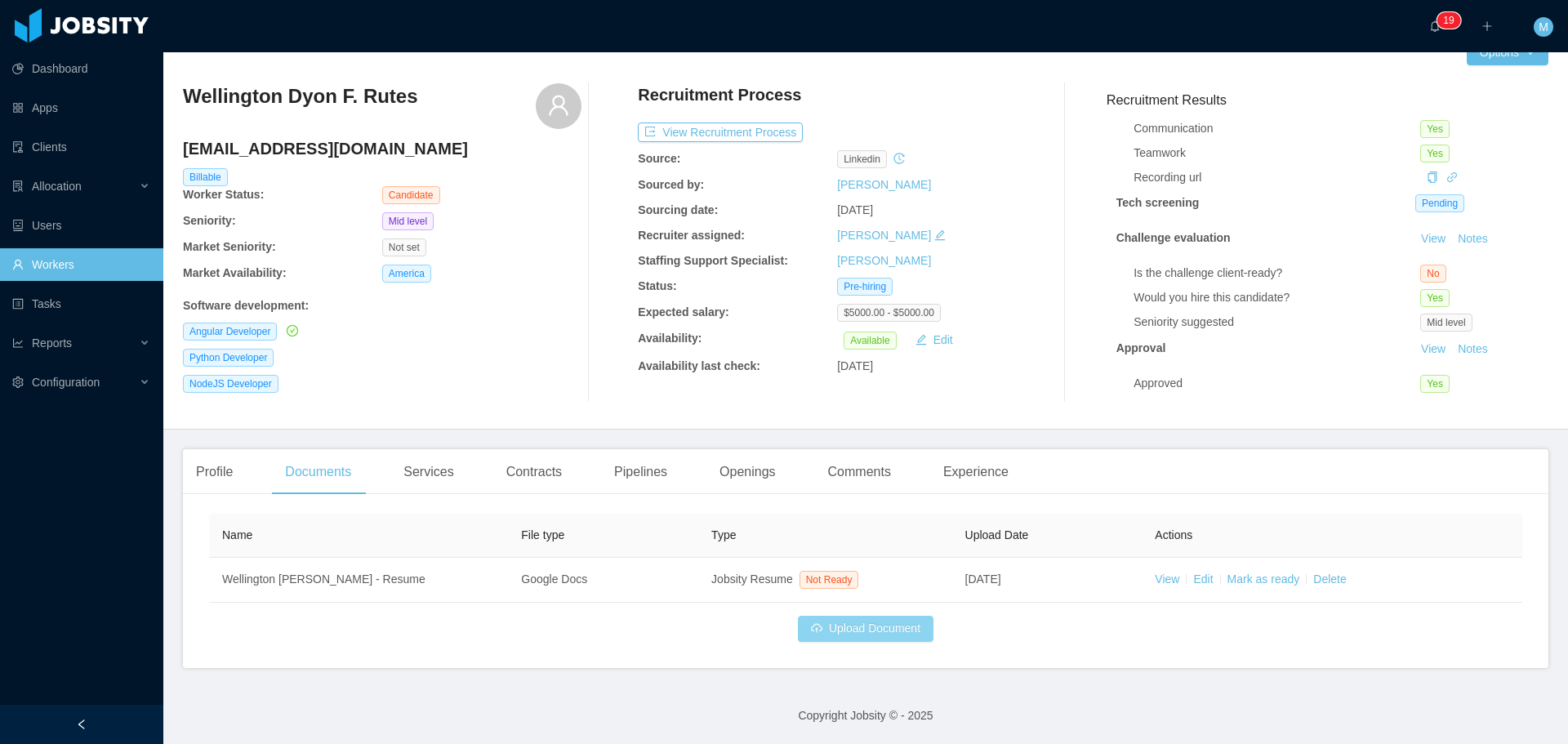
scroll to position [112, 0]
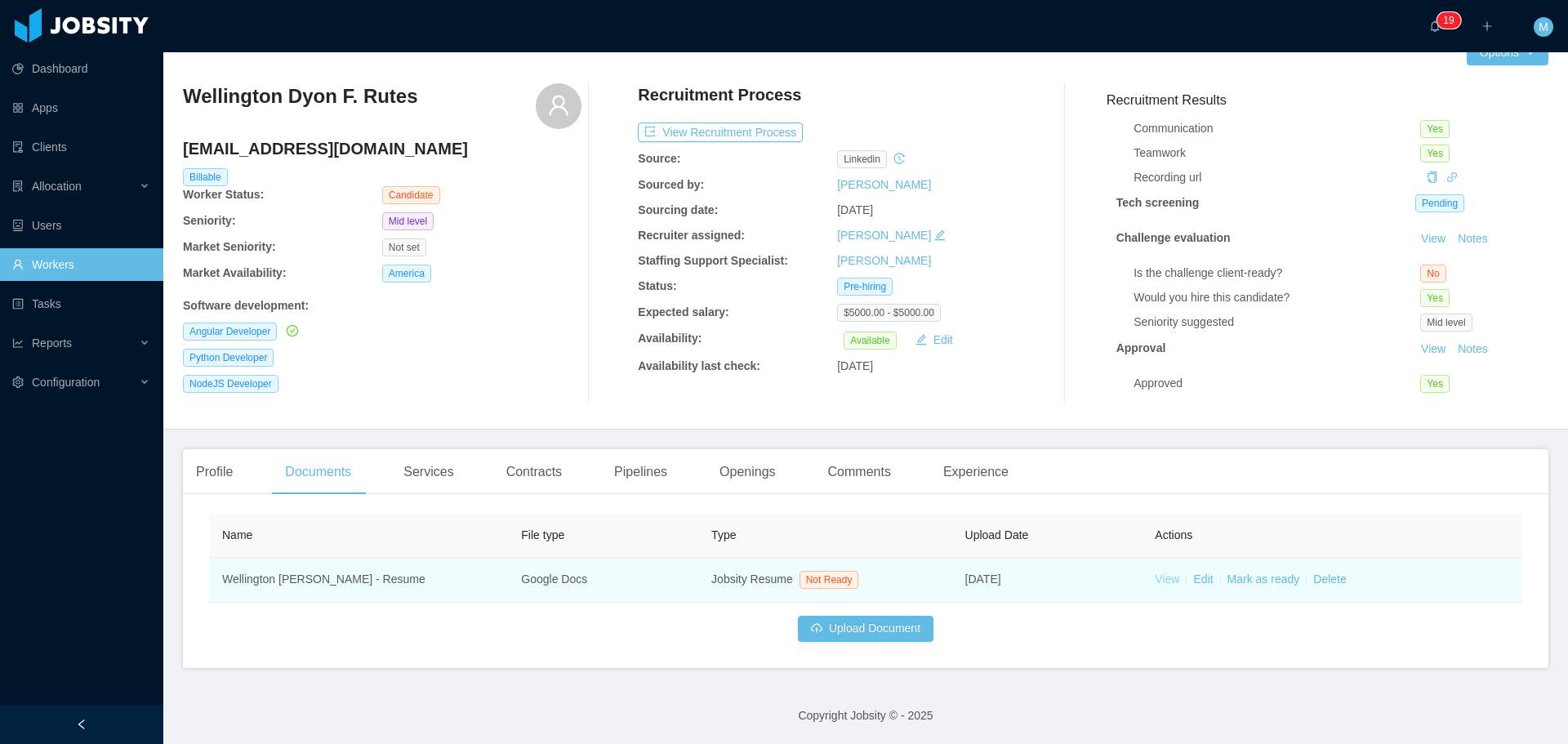
click at [1155, 582] on link "View" at bounding box center [1166, 579] width 24 height 13
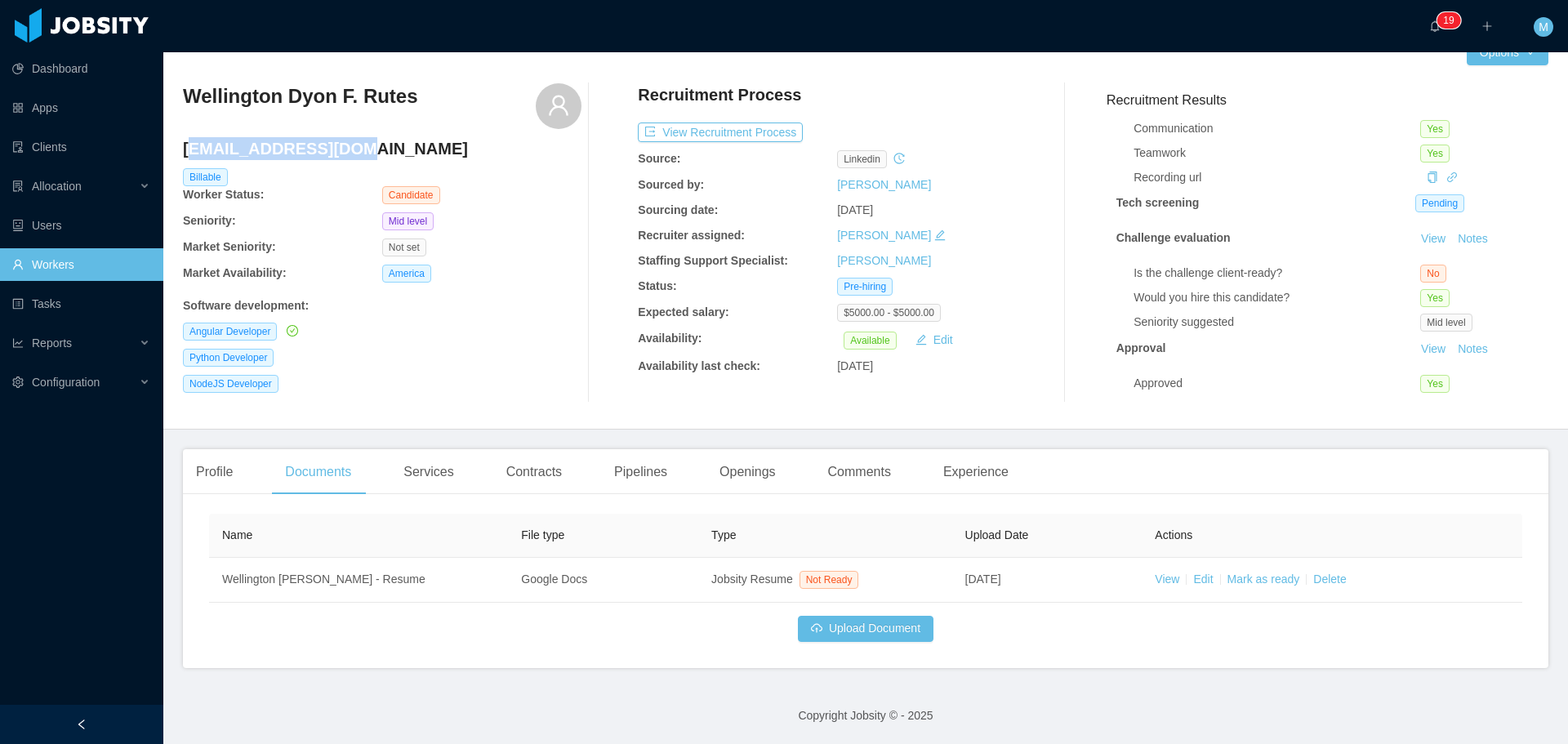
drag, startPoint x: 257, startPoint y: 154, endPoint x: 190, endPoint y: 155, distance: 67.0
click at [190, 155] on h4 "[EMAIL_ADDRESS][DOMAIN_NAME]" at bounding box center [382, 148] width 398 height 22
click at [193, 153] on h4 "[EMAIL_ADDRESS][DOMAIN_NAME]" at bounding box center [382, 148] width 398 height 22
click at [380, 146] on h4 "[EMAIL_ADDRESS][DOMAIN_NAME]" at bounding box center [382, 148] width 398 height 22
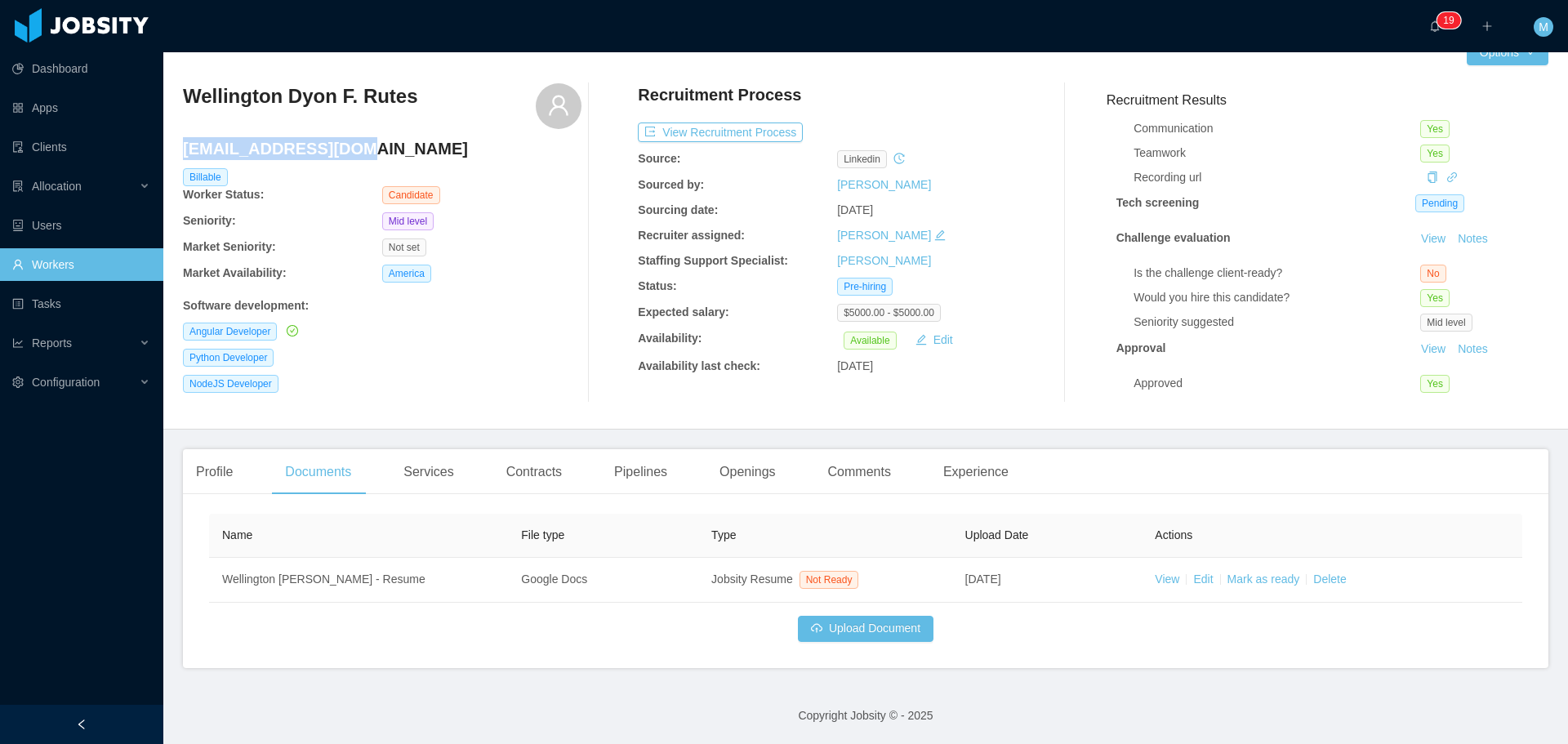
drag, startPoint x: 346, startPoint y: 151, endPoint x: 184, endPoint y: 151, distance: 162.0
click at [184, 151] on h4 "[EMAIL_ADDRESS][DOMAIN_NAME]" at bounding box center [382, 148] width 398 height 22
copy h4 "[EMAIL_ADDRESS][DOMAIN_NAME]"
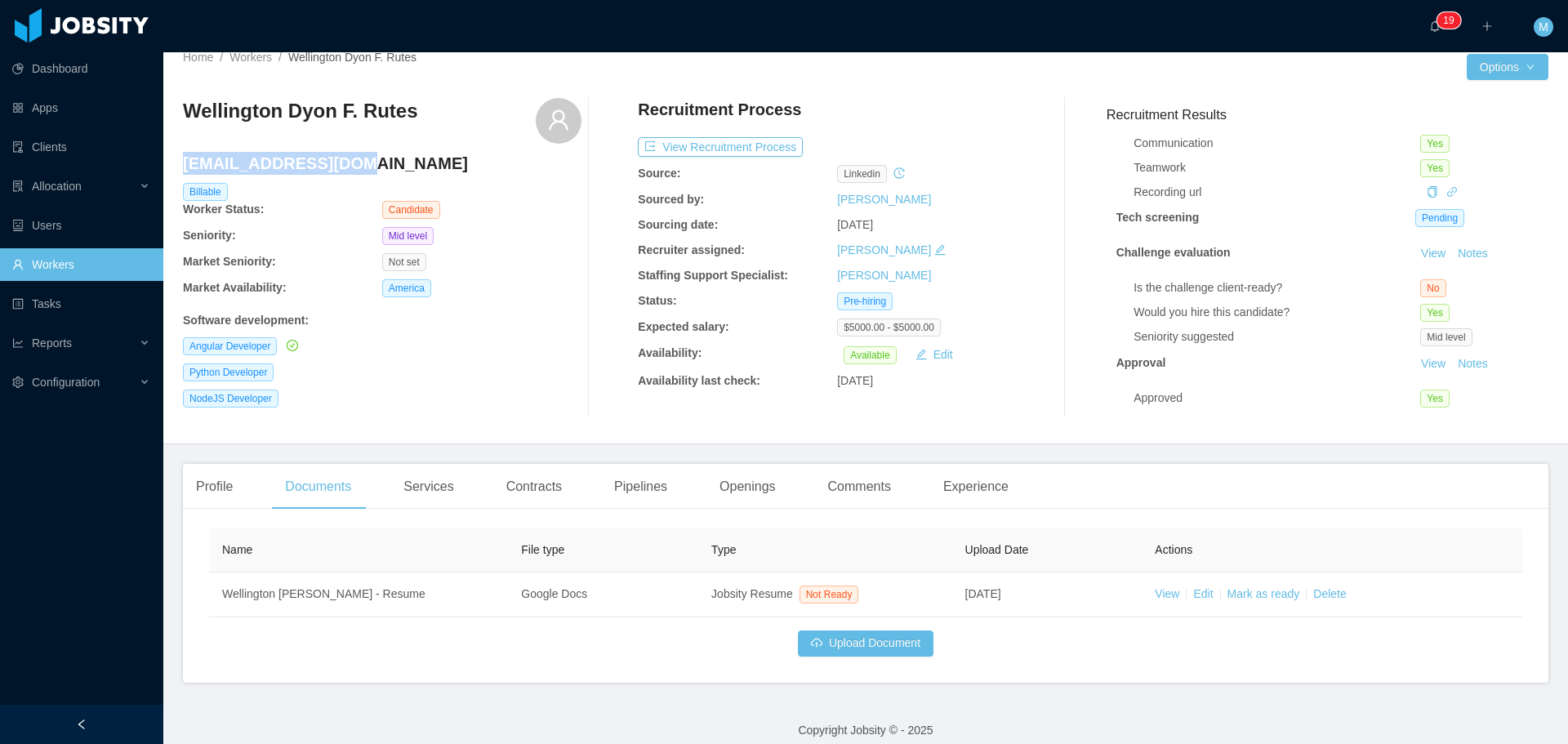
scroll to position [0, 0]
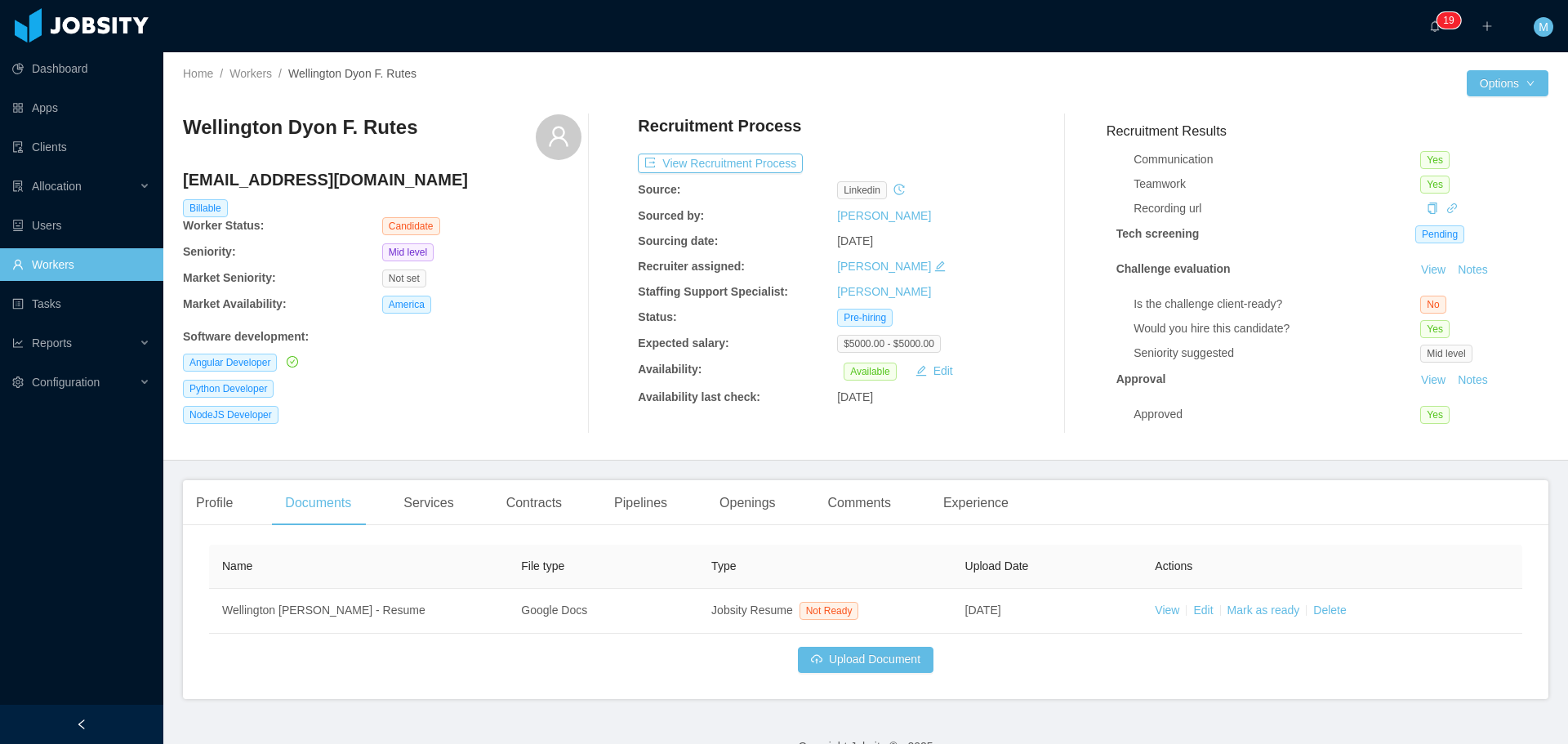
click at [250, 83] on div "Home / Workers / [PERSON_NAME] /" at bounding box center [524, 83] width 683 height 36
click at [249, 67] on link "Workers" at bounding box center [250, 74] width 42 height 13
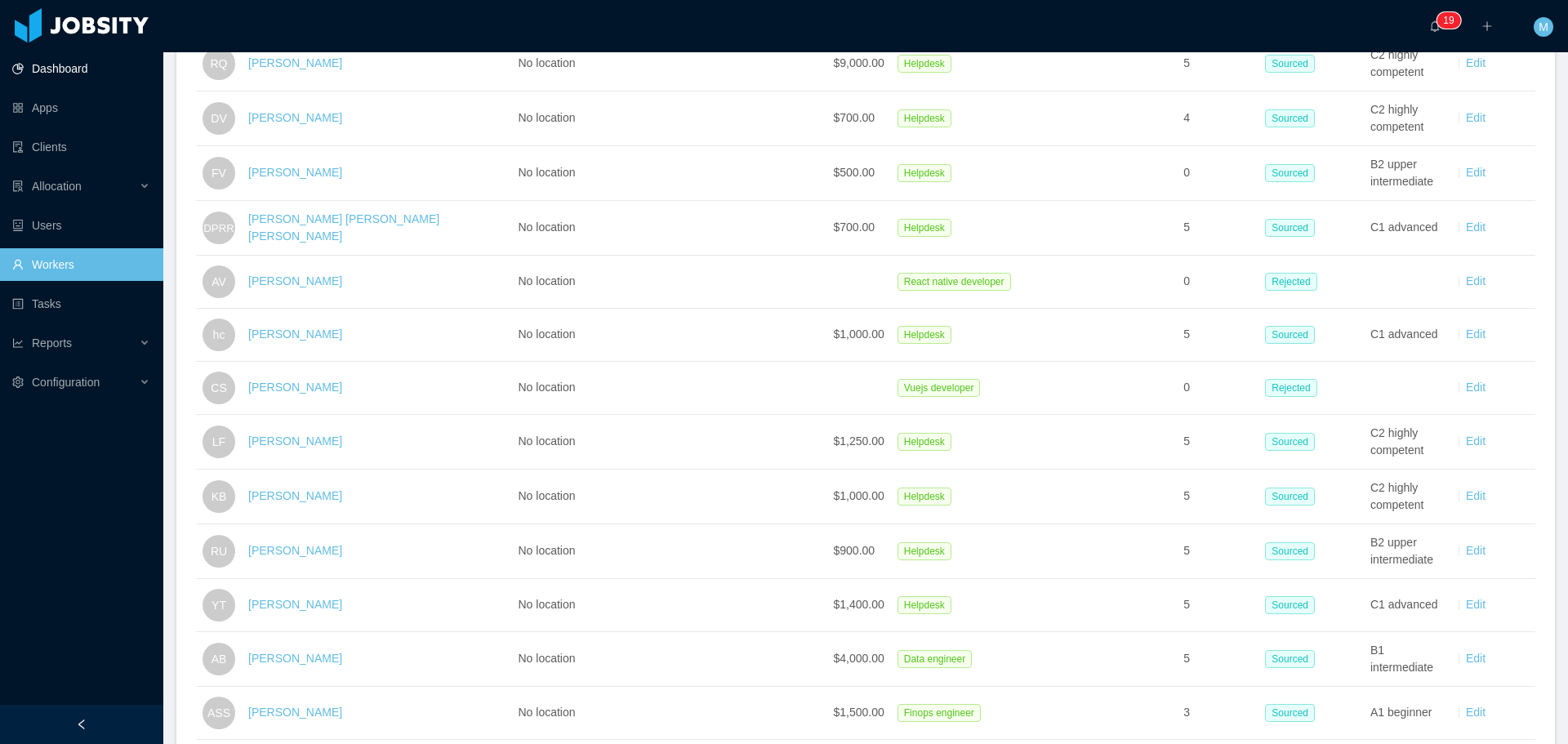
scroll to position [490, 0]
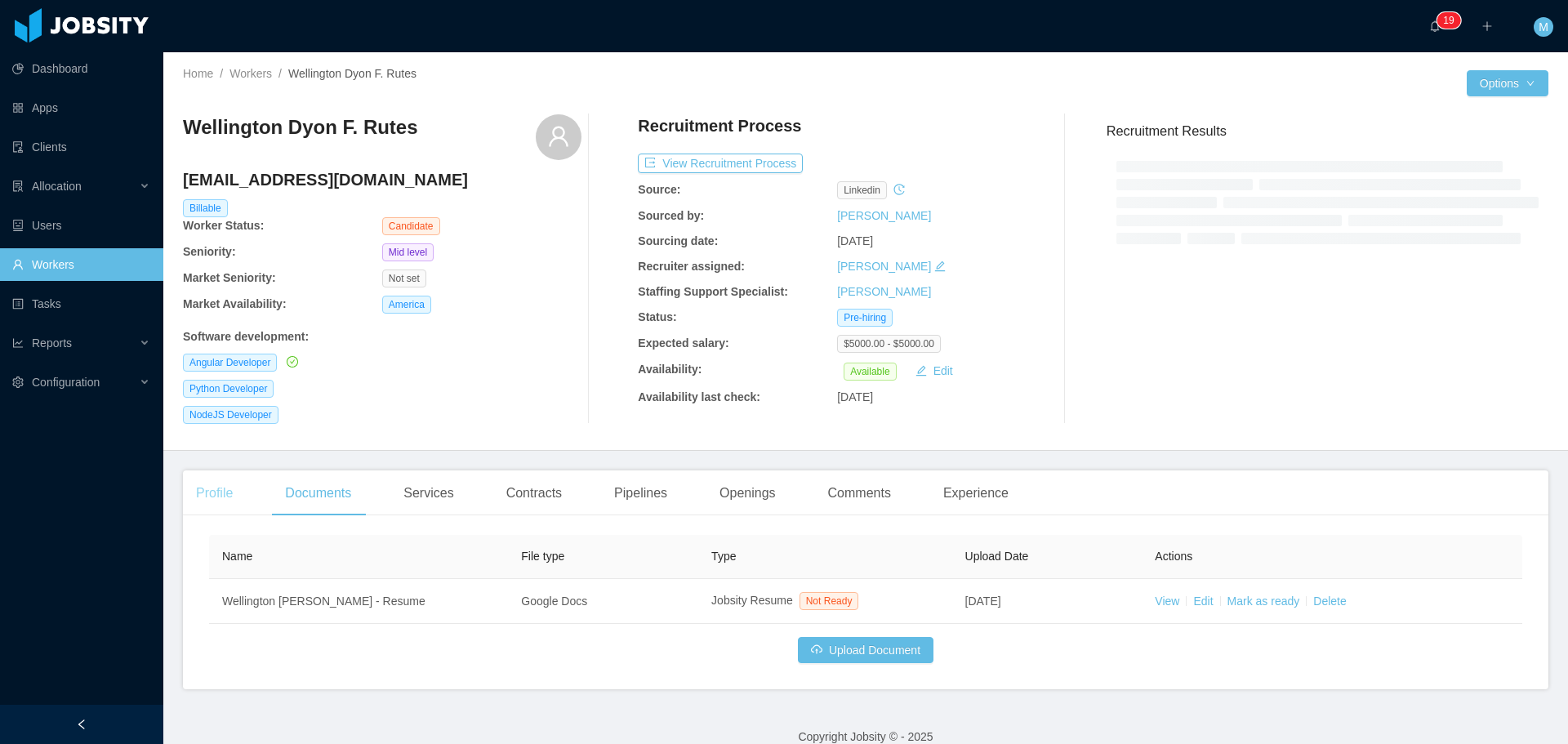
click at [215, 487] on div "Profile" at bounding box center [215, 493] width 63 height 46
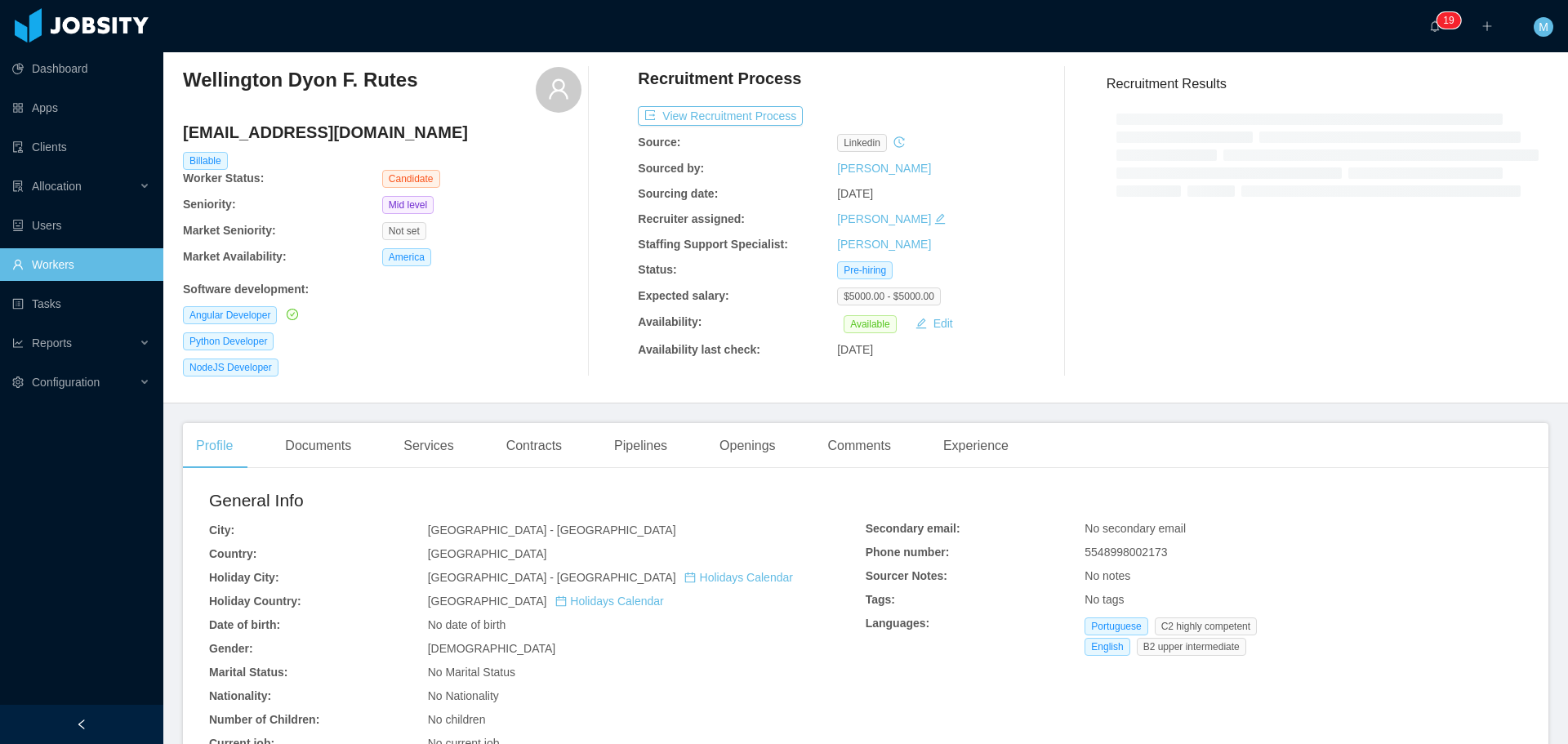
scroll to position [246, 0]
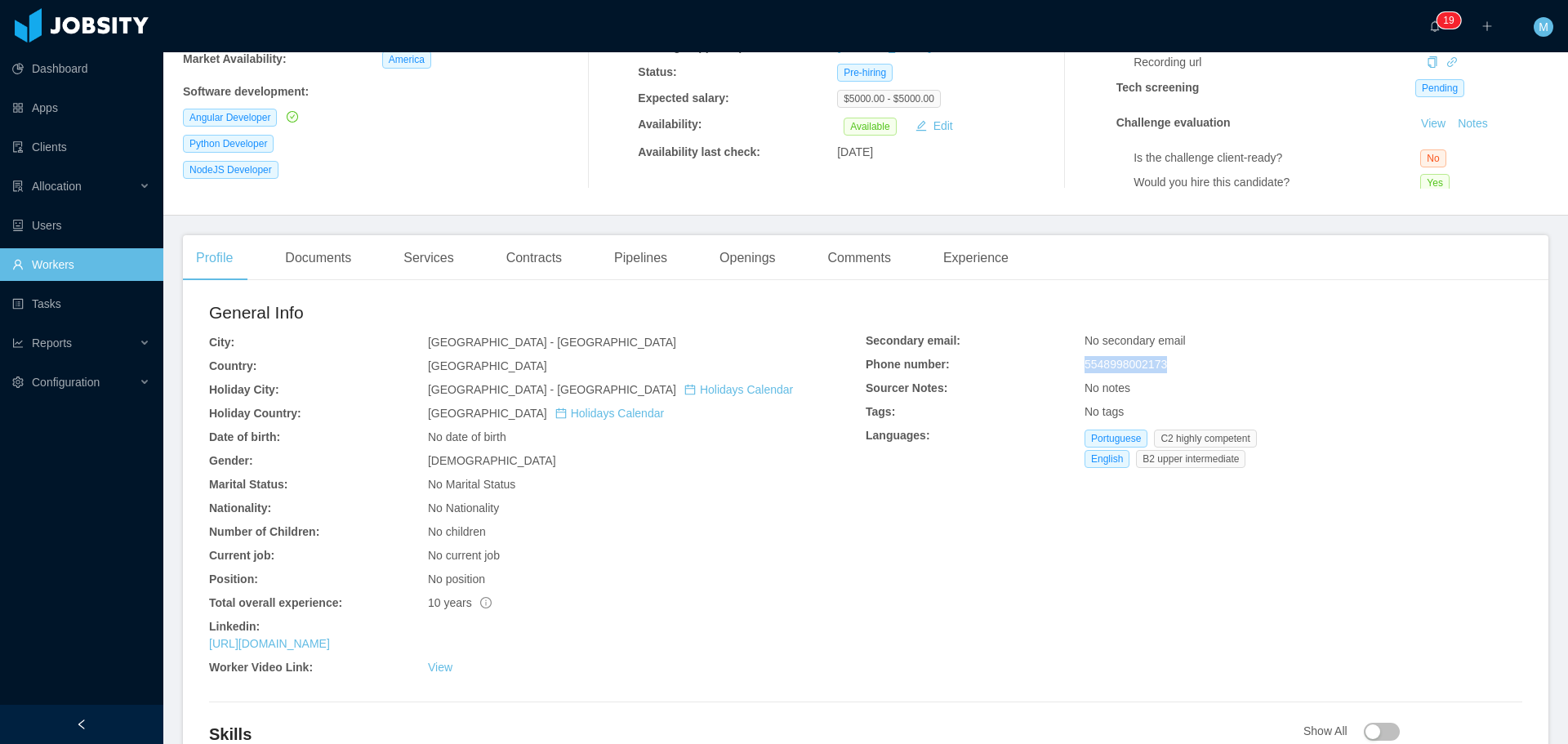
drag, startPoint x: 1116, startPoint y: 366, endPoint x: 1067, endPoint y: 361, distance: 49.3
click at [1067, 361] on div "Secondary email: No secondary email Phone number: 5548998002173 Sourcer Notes: …" at bounding box center [1194, 404] width 656 height 142
copy div "5548998002173"
